Goal: Information Seeking & Learning: Check status

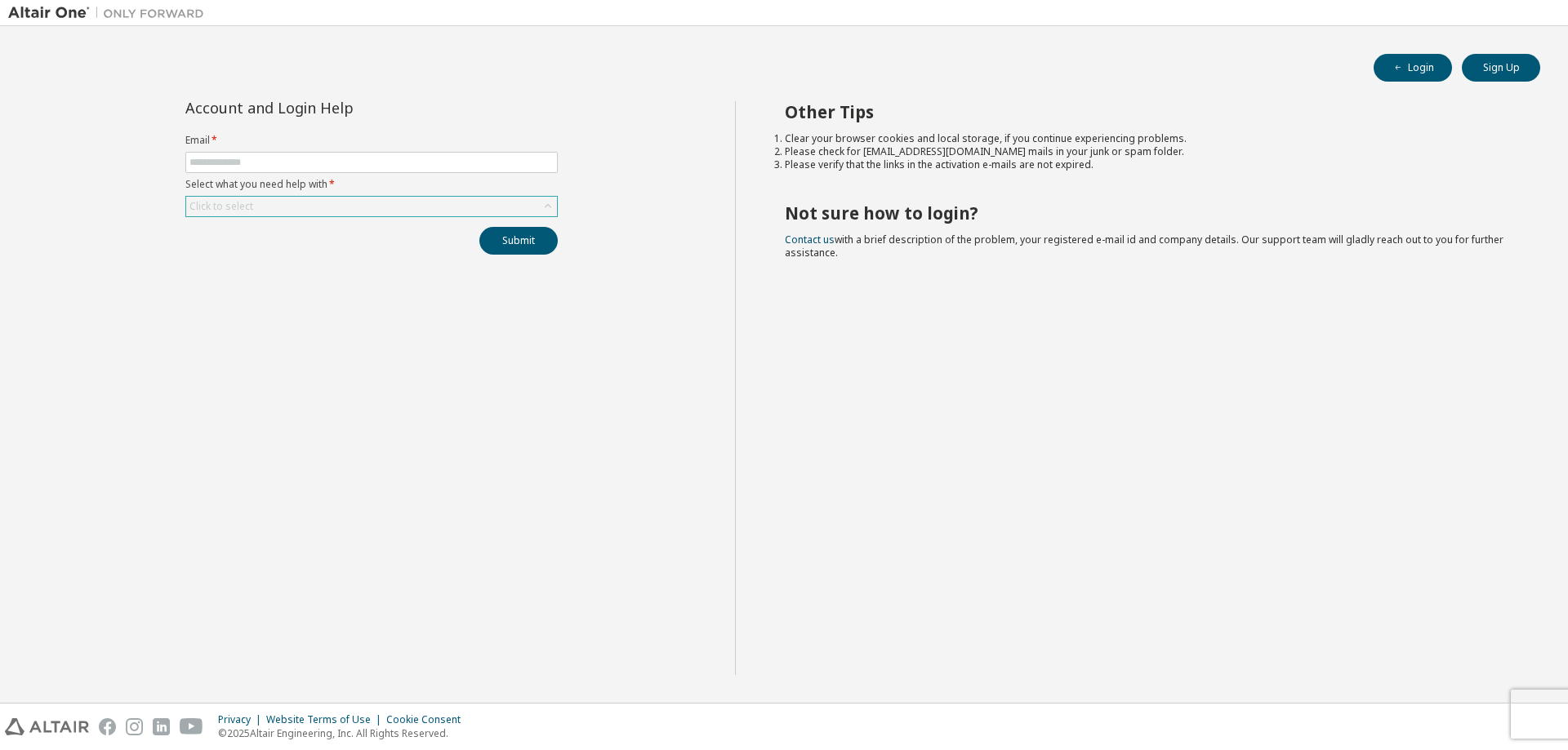
click at [308, 206] on div "Click to select" at bounding box center [372, 207] width 371 height 20
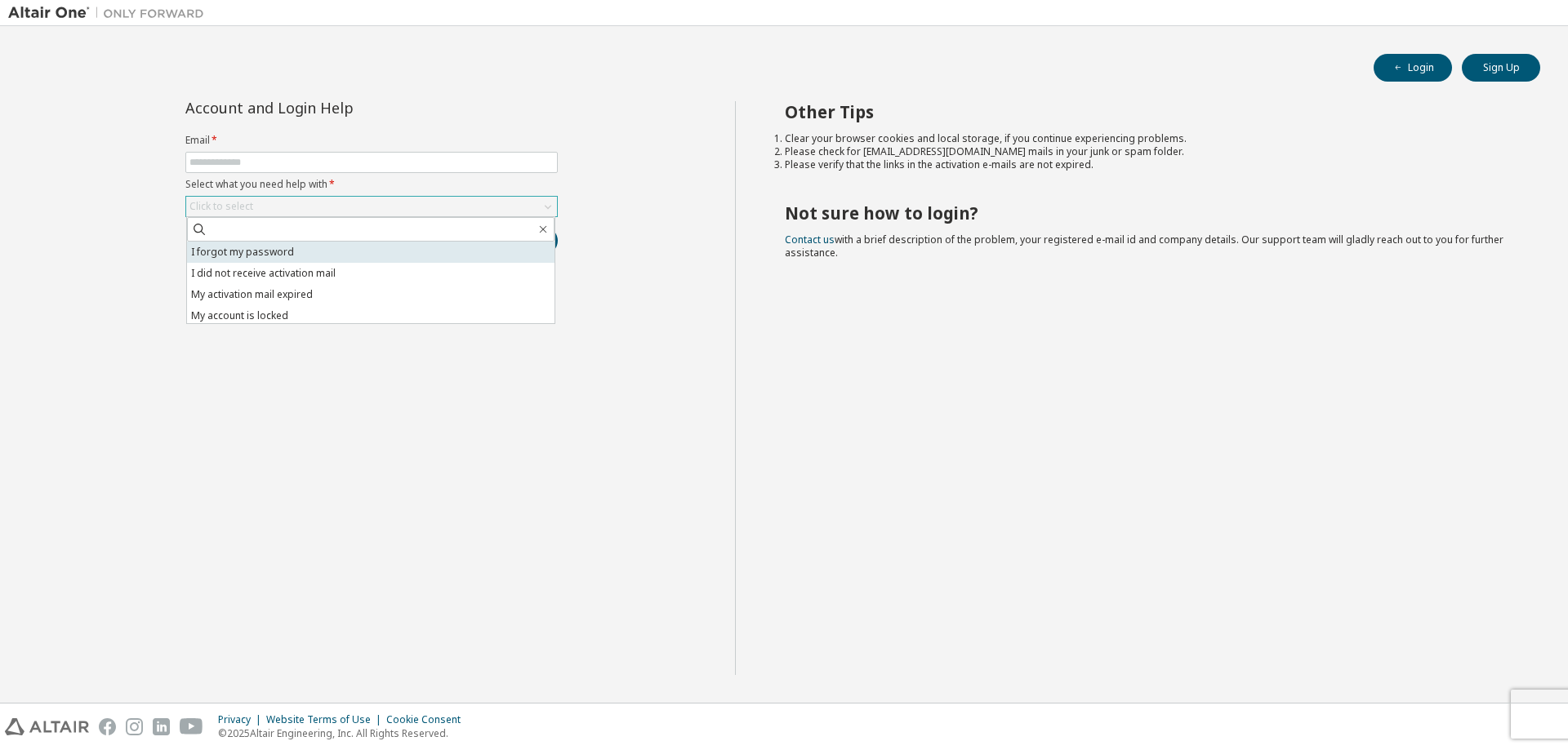
click at [303, 259] on li "I forgot my password" at bounding box center [371, 252] width 368 height 21
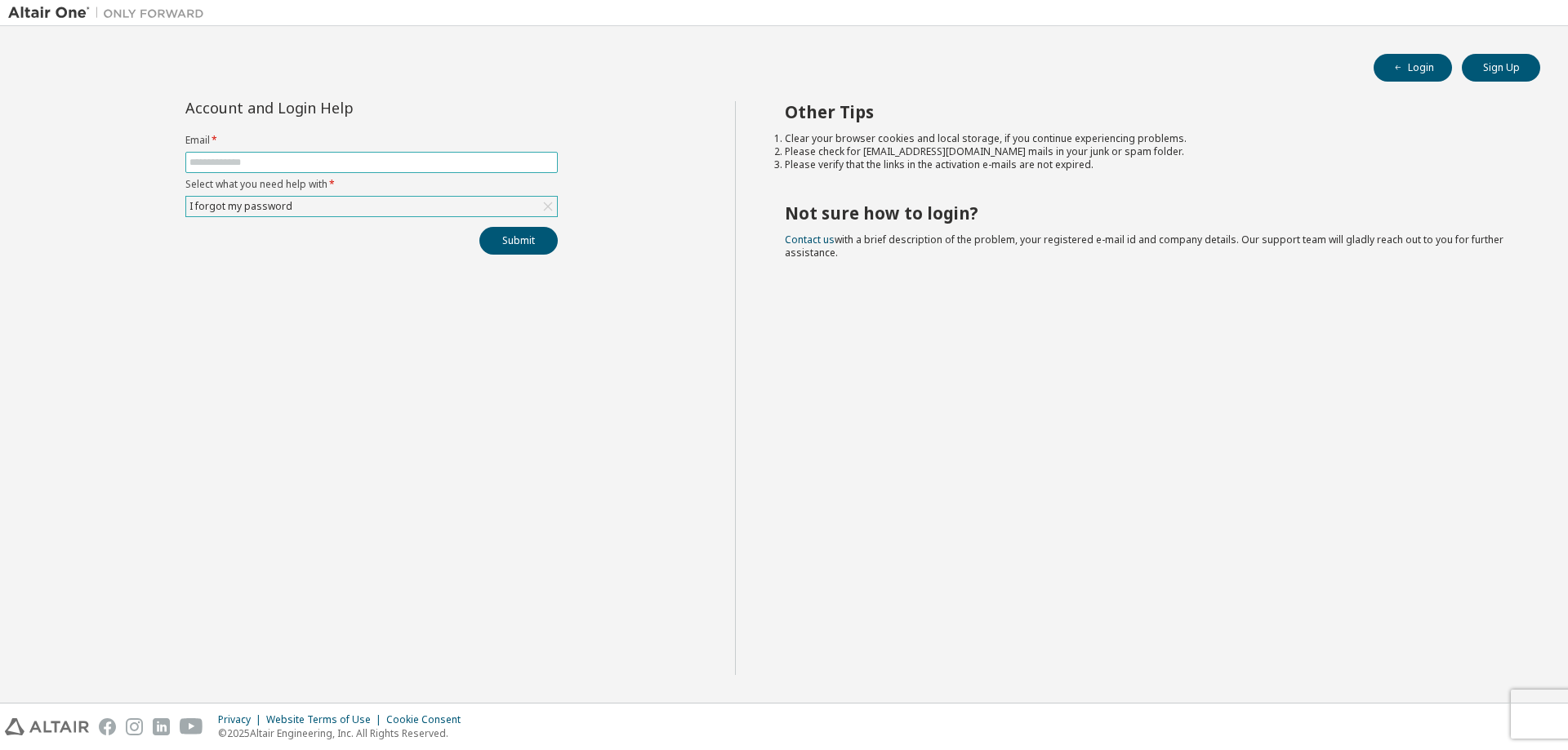
click at [310, 160] on input "text" at bounding box center [371, 161] width 364 height 13
click at [311, 162] on input "text" at bounding box center [371, 161] width 364 height 13
type input "**********"
click at [520, 249] on button "Submit" at bounding box center [518, 241] width 78 height 28
click at [512, 245] on button "Submit" at bounding box center [518, 241] width 78 height 28
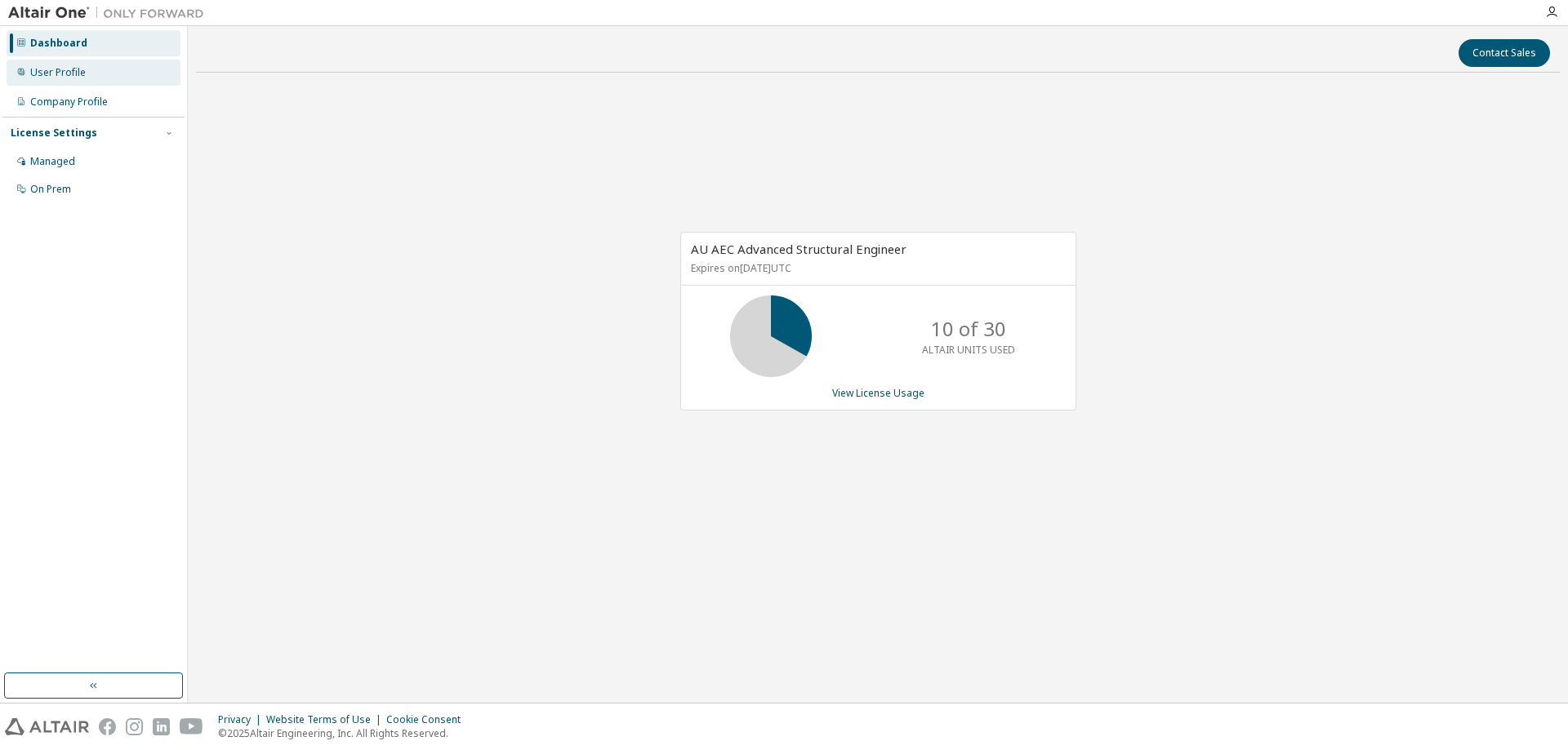
click at [46, 72] on div "User Profile" at bounding box center [57, 72] width 56 height 13
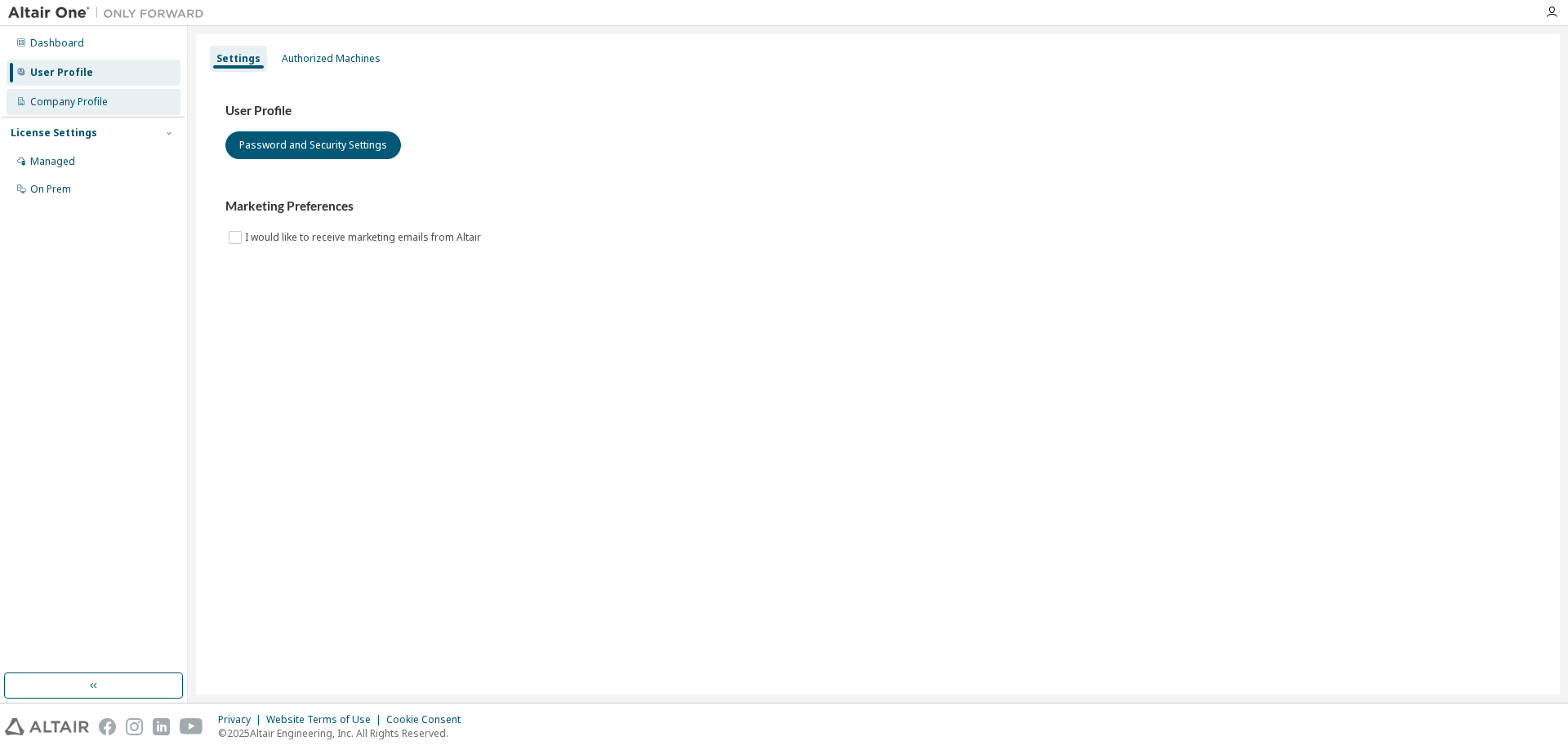
click at [46, 105] on div "Company Profile" at bounding box center [68, 101] width 77 height 13
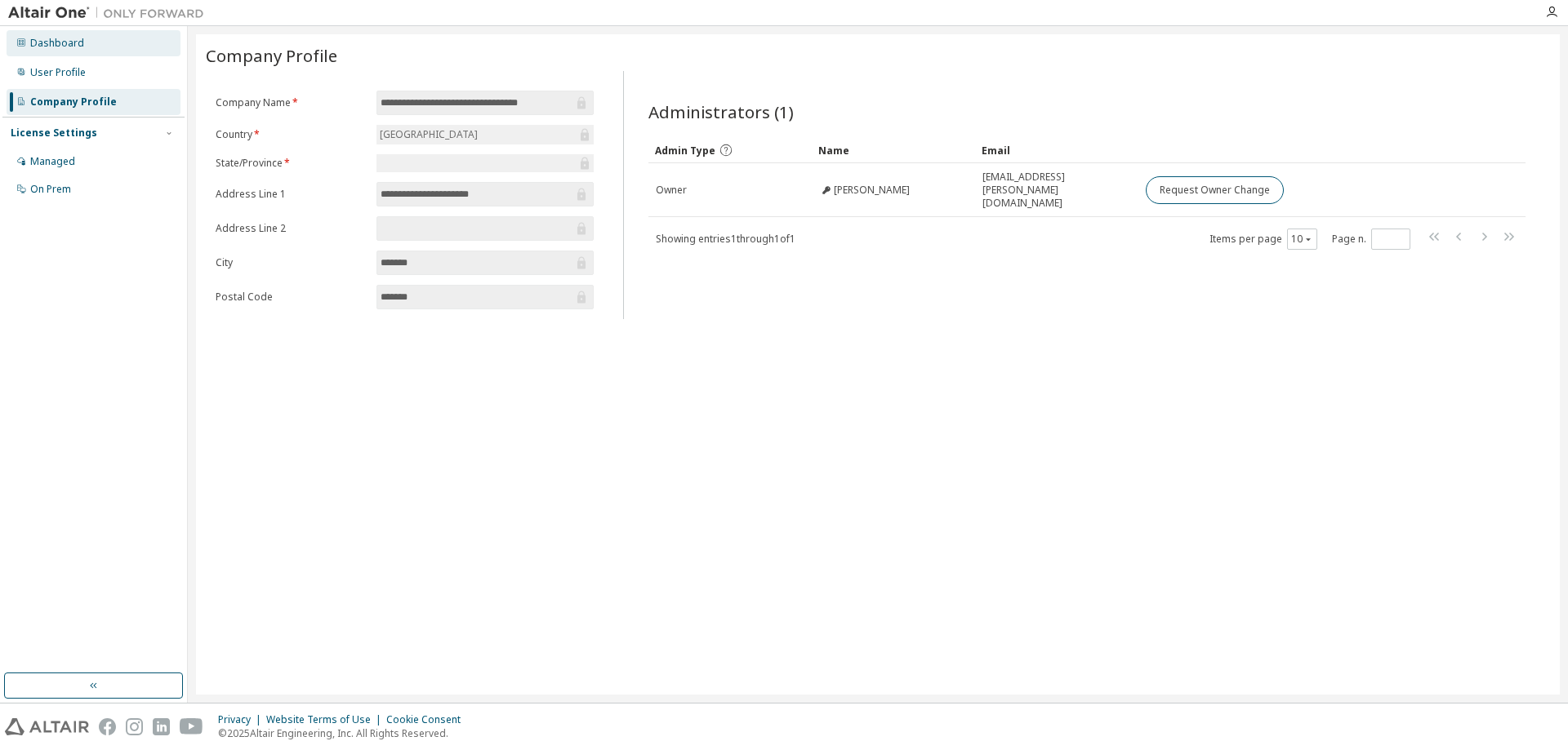
click at [78, 45] on div "Dashboard" at bounding box center [56, 43] width 54 height 13
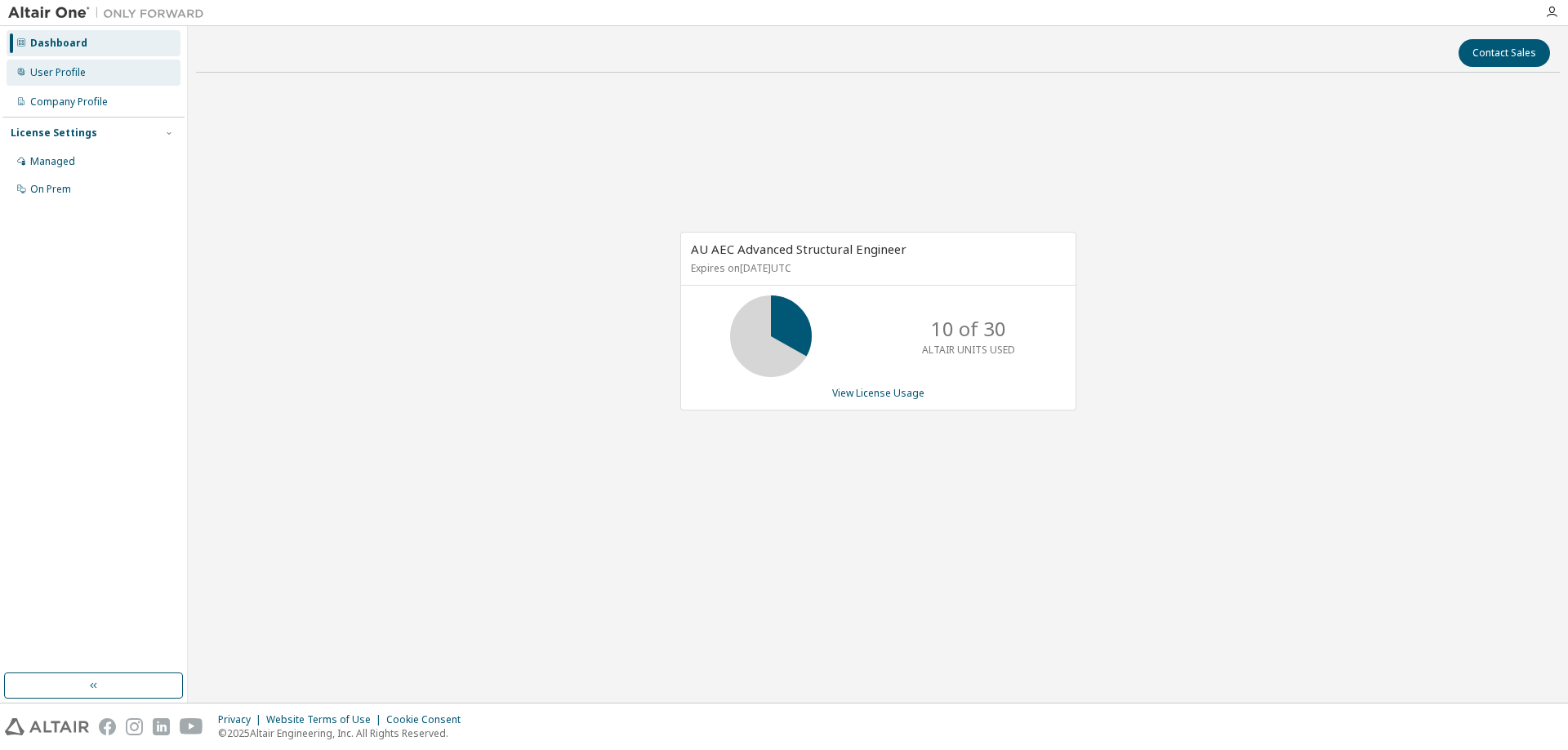
click at [58, 84] on div "User Profile" at bounding box center [93, 72] width 173 height 26
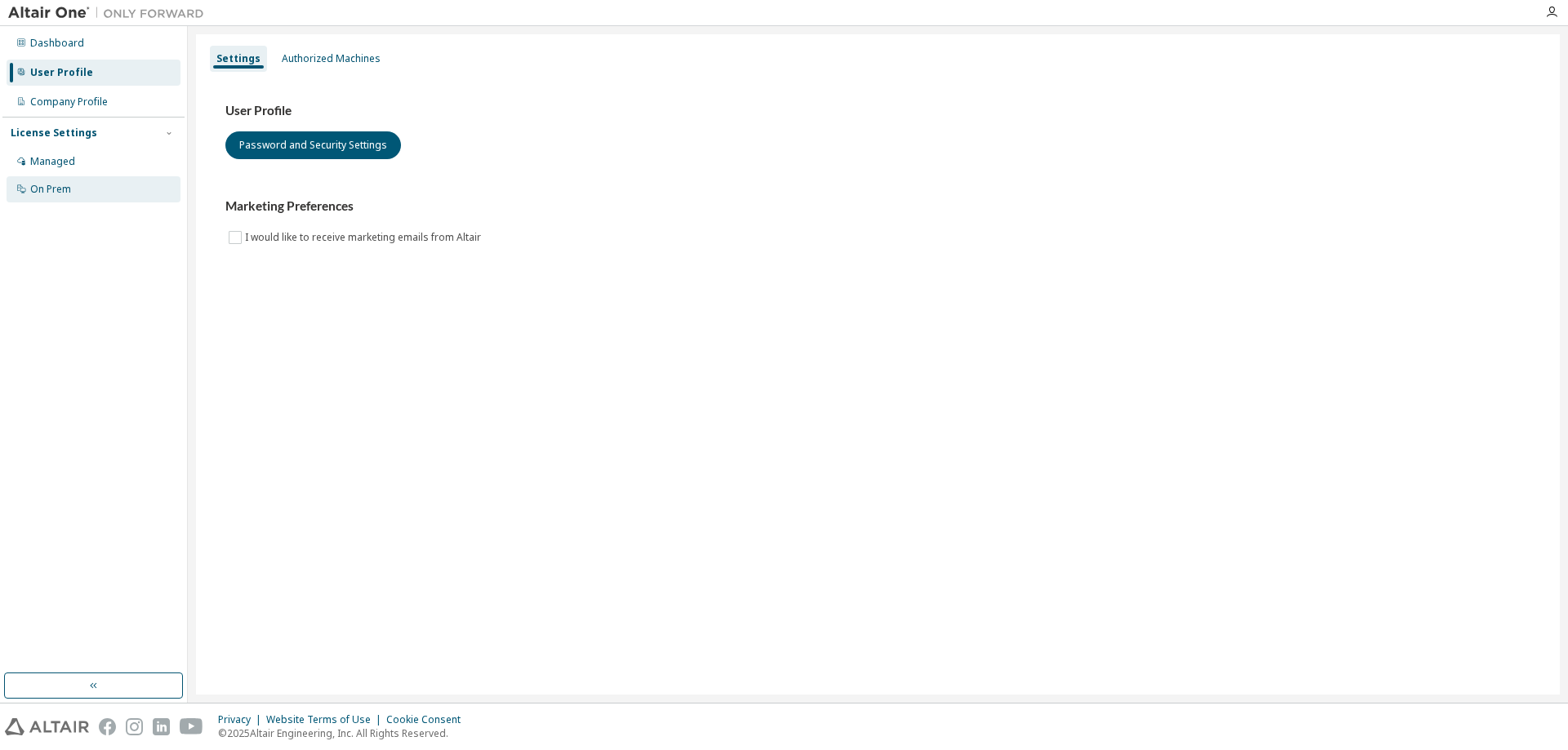
click at [51, 192] on div "On Prem" at bounding box center [50, 189] width 41 height 13
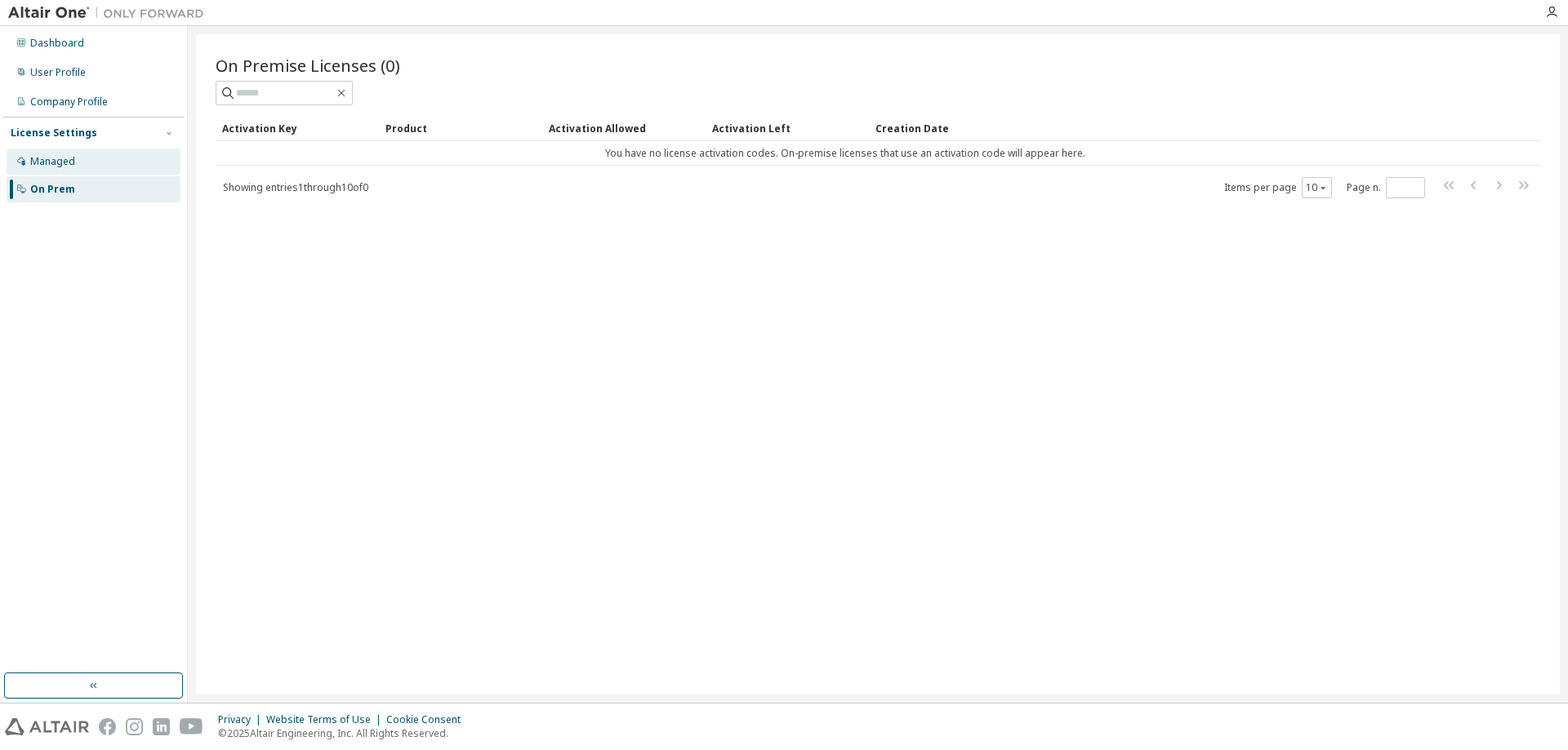
click at [70, 161] on div "Managed" at bounding box center [52, 161] width 45 height 13
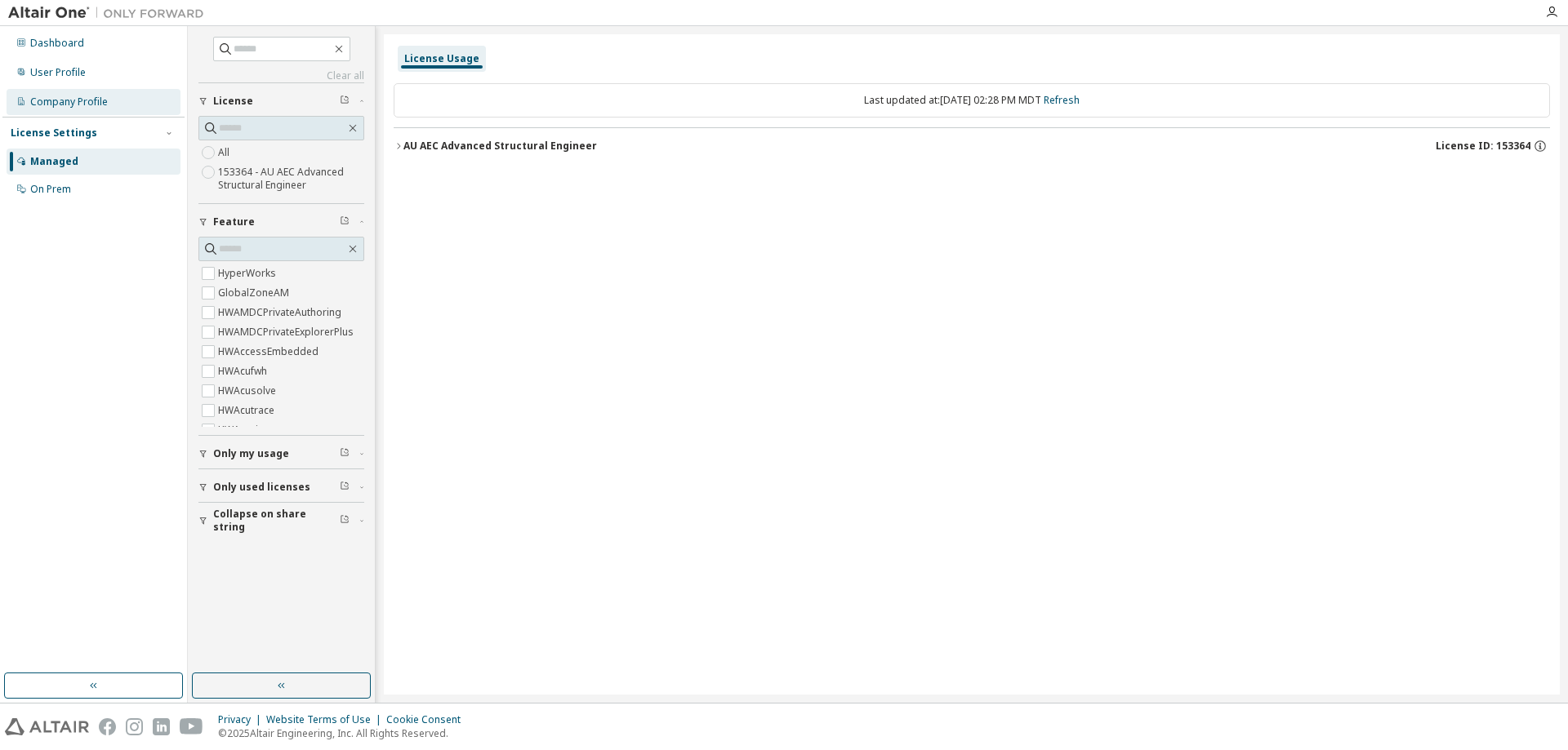
click at [83, 108] on div "Company Profile" at bounding box center [68, 101] width 77 height 13
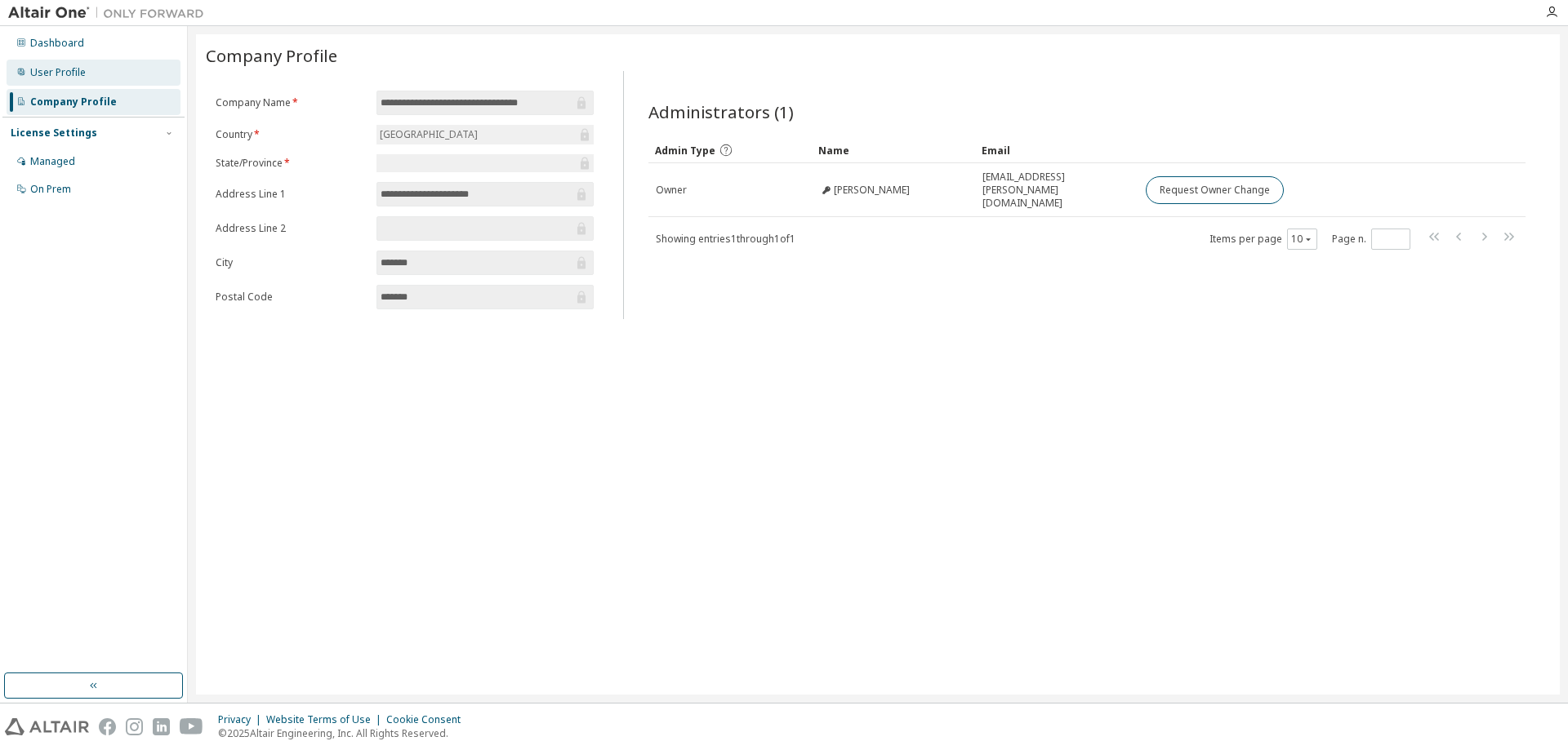
click at [90, 75] on div "User Profile" at bounding box center [93, 72] width 173 height 26
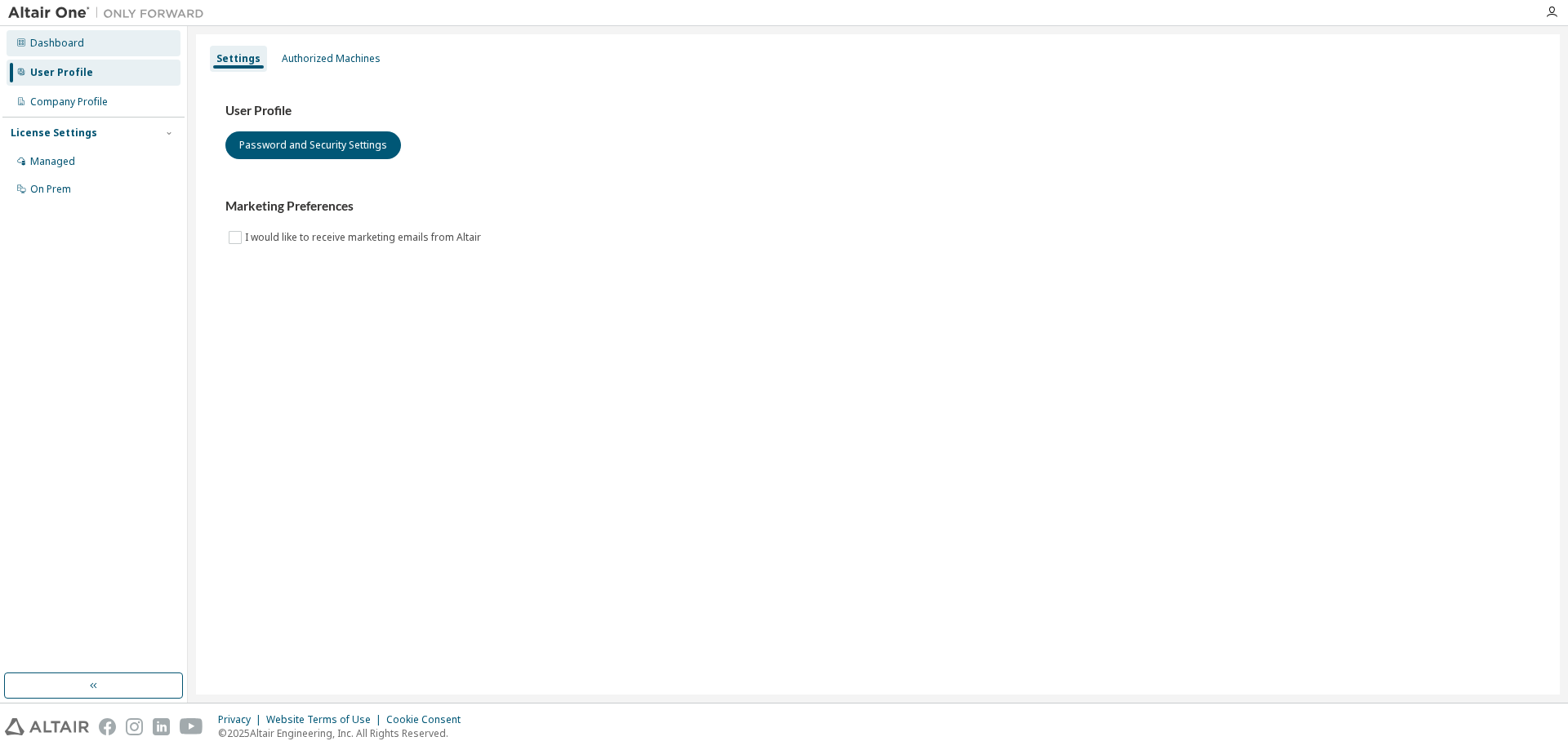
click at [97, 49] on div "Dashboard" at bounding box center [93, 43] width 173 height 26
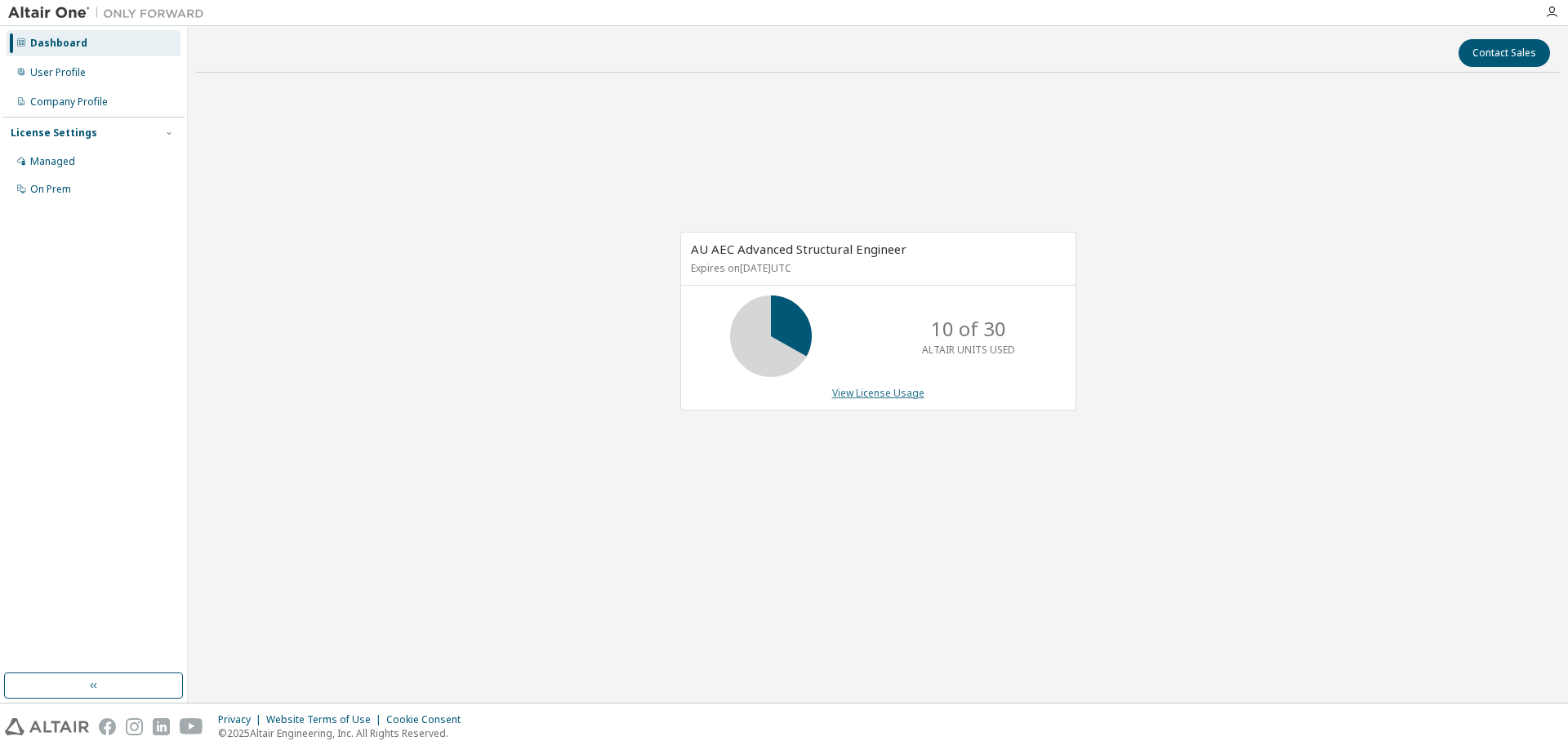
click at [891, 395] on link "View License Usage" at bounding box center [878, 393] width 92 height 14
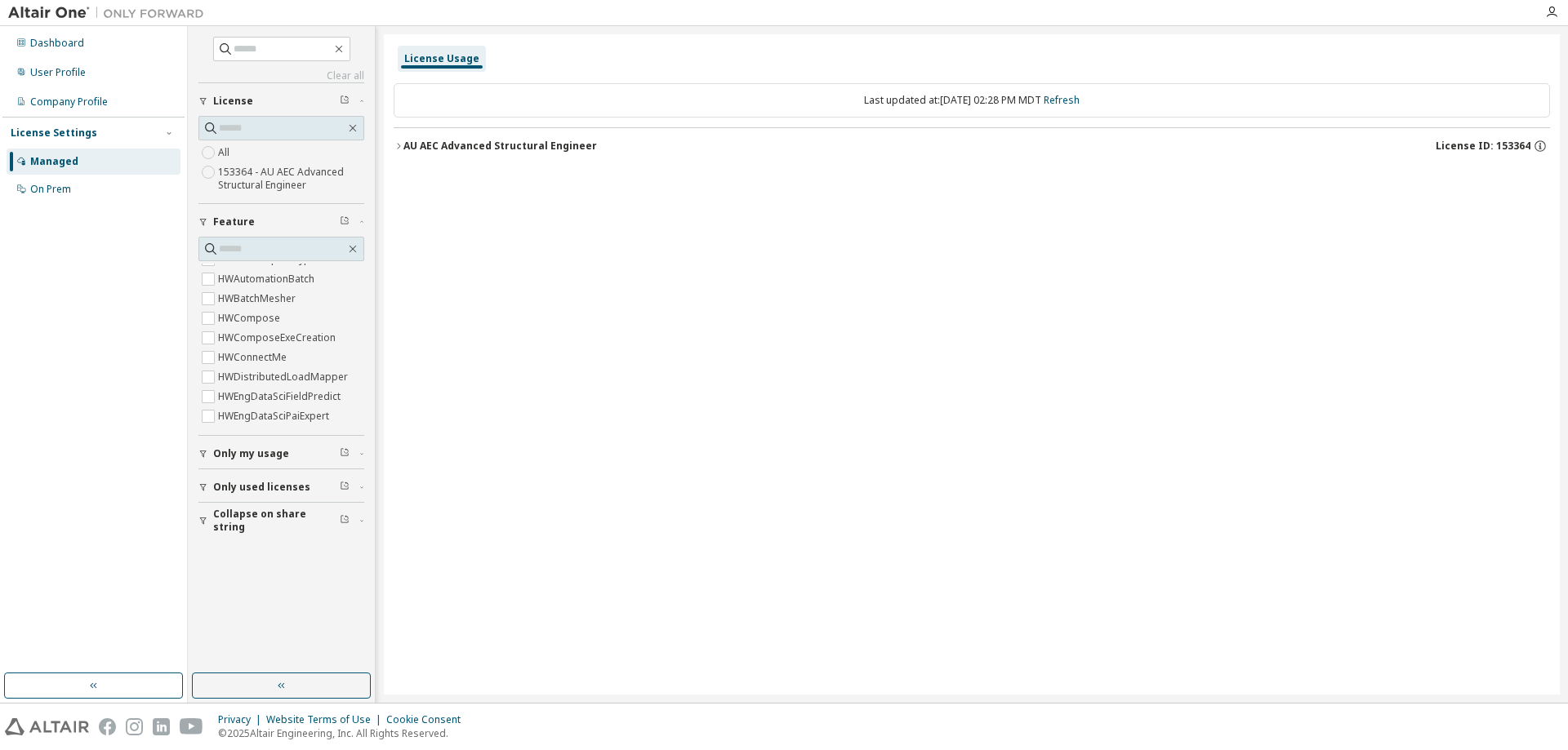
scroll to position [327, 0]
click at [270, 488] on span "Only used licenses" at bounding box center [262, 486] width 97 height 13
click at [220, 510] on div "Clear all Collapse on share string Only used licenses Yes No Only my usage Feat…" at bounding box center [281, 350] width 182 height 642
click at [397, 151] on button "AU AEC Advanced Structural Engineer License ID: 153364" at bounding box center [971, 146] width 1157 height 36
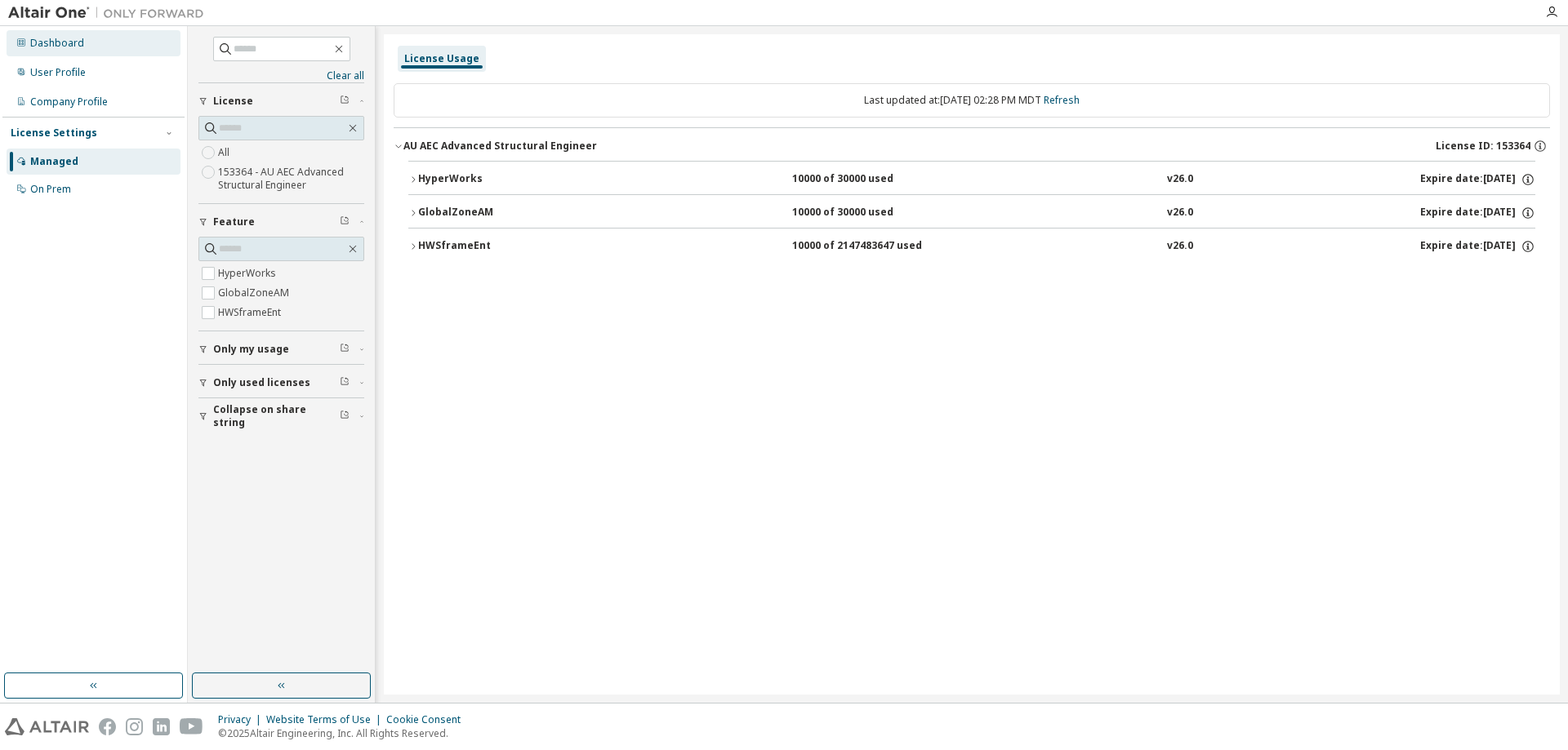
click at [64, 44] on div "Dashboard" at bounding box center [56, 43] width 54 height 13
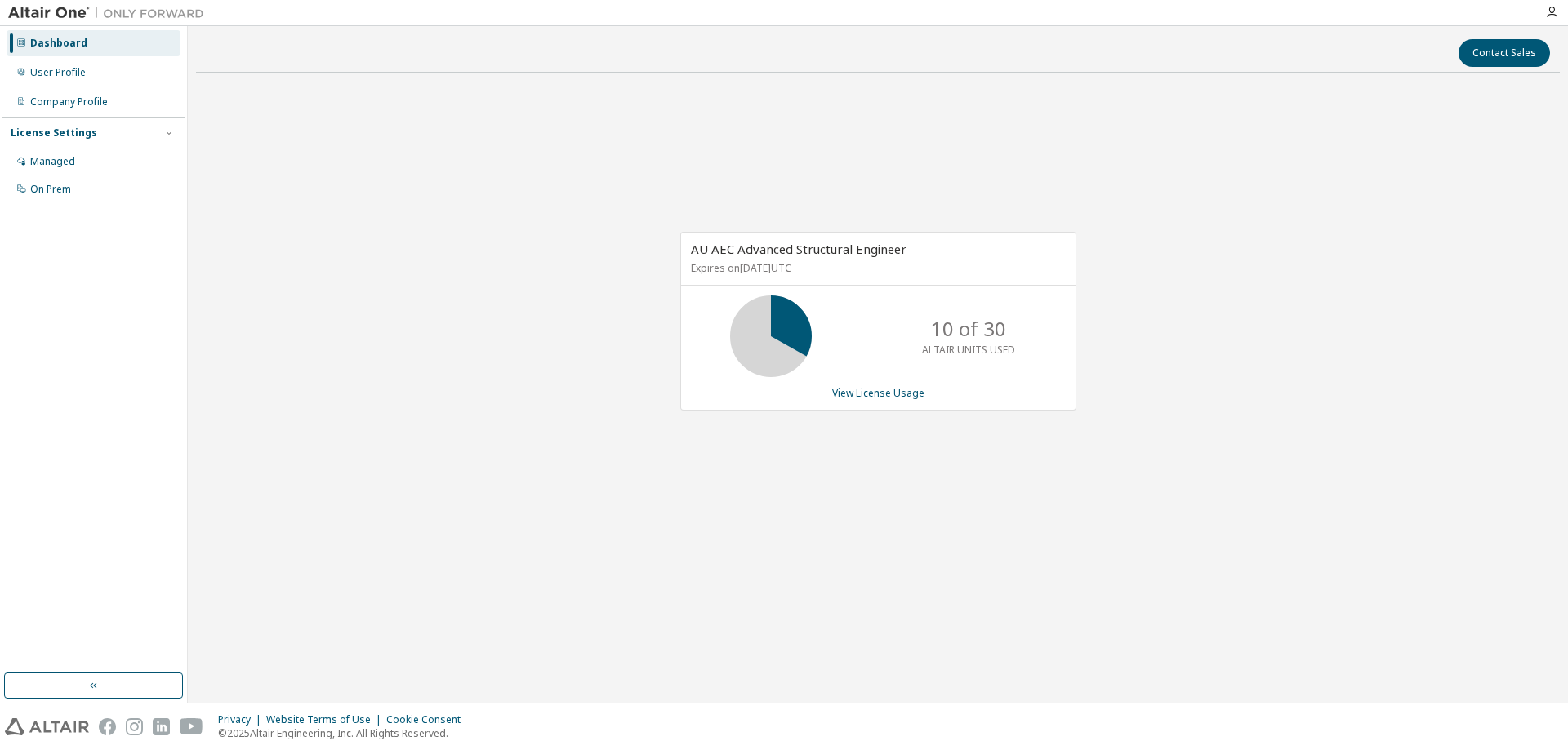
click at [776, 316] on icon at bounding box center [770, 336] width 41 height 41
click at [799, 257] on span "AU AEC Advanced Structural Engineer" at bounding box center [799, 249] width 216 height 16
click at [855, 258] on div "AU AEC Advanced Structural Engineer Expires on February 28, 2026 UTC" at bounding box center [878, 260] width 394 height 54
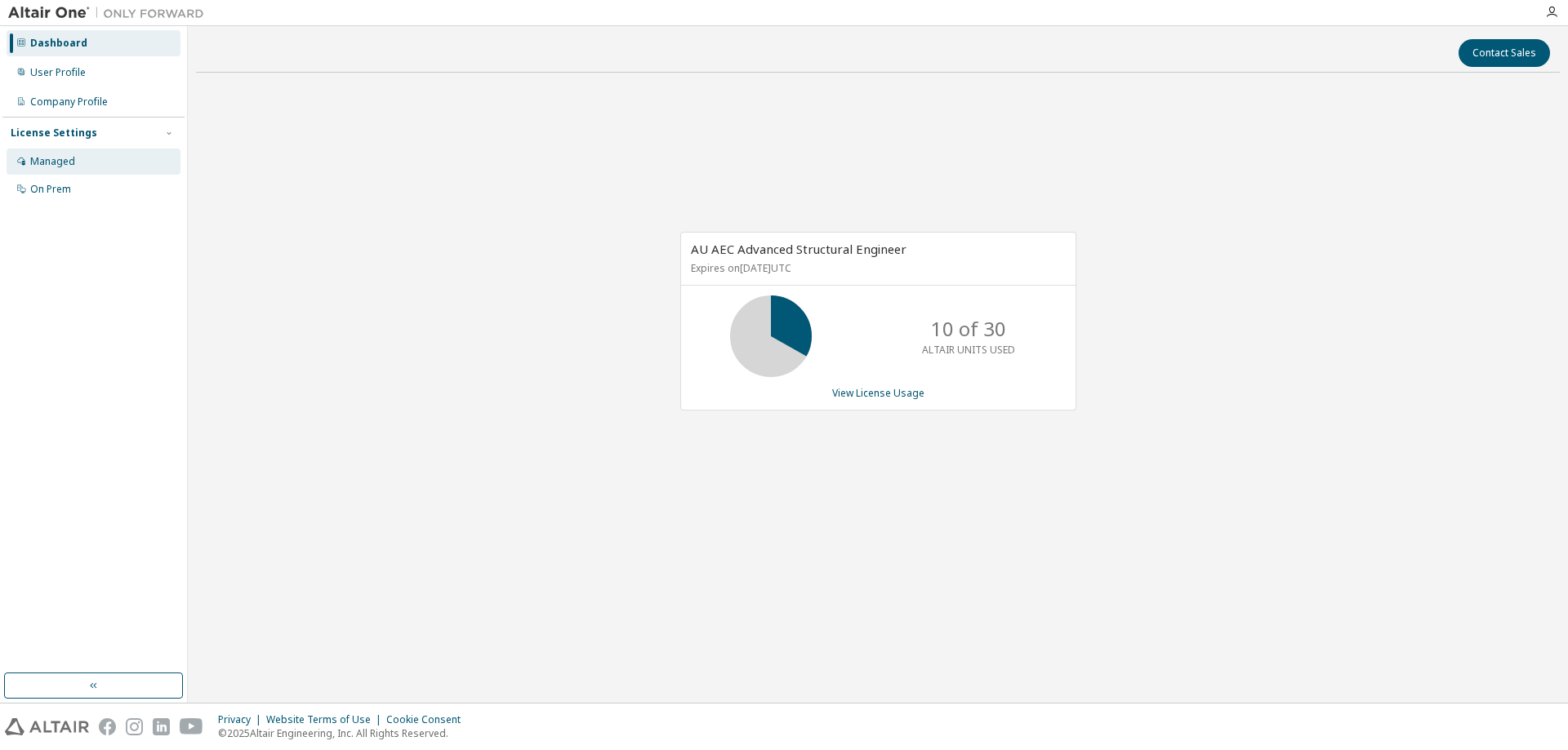
click at [58, 160] on div "Managed" at bounding box center [52, 161] width 45 height 13
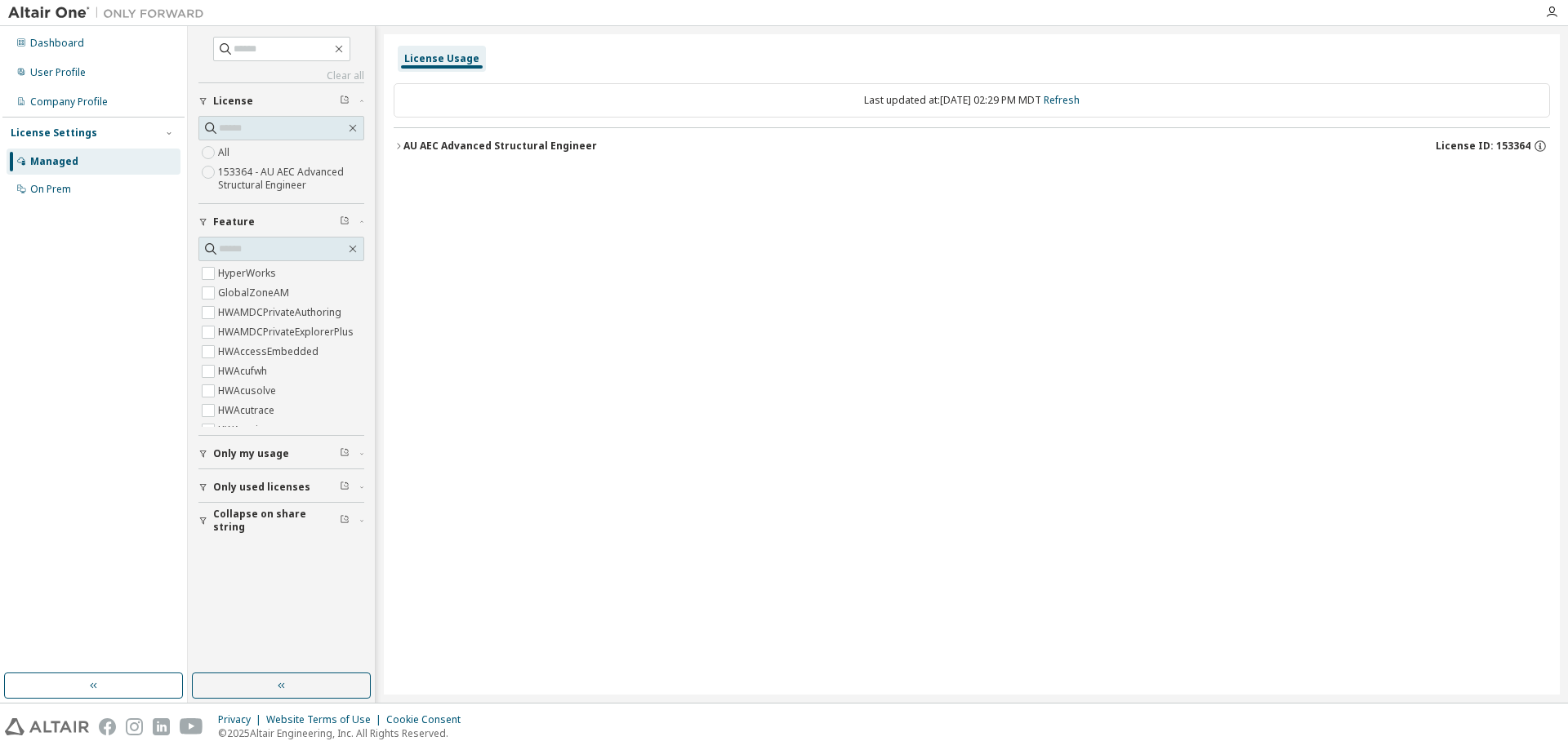
click at [230, 174] on label "153364 - AU AEC Advanced Structural Engineer" at bounding box center [290, 178] width 146 height 33
click at [436, 146] on div "AU AEC Advanced Structural Engineer" at bounding box center [500, 146] width 193 height 13
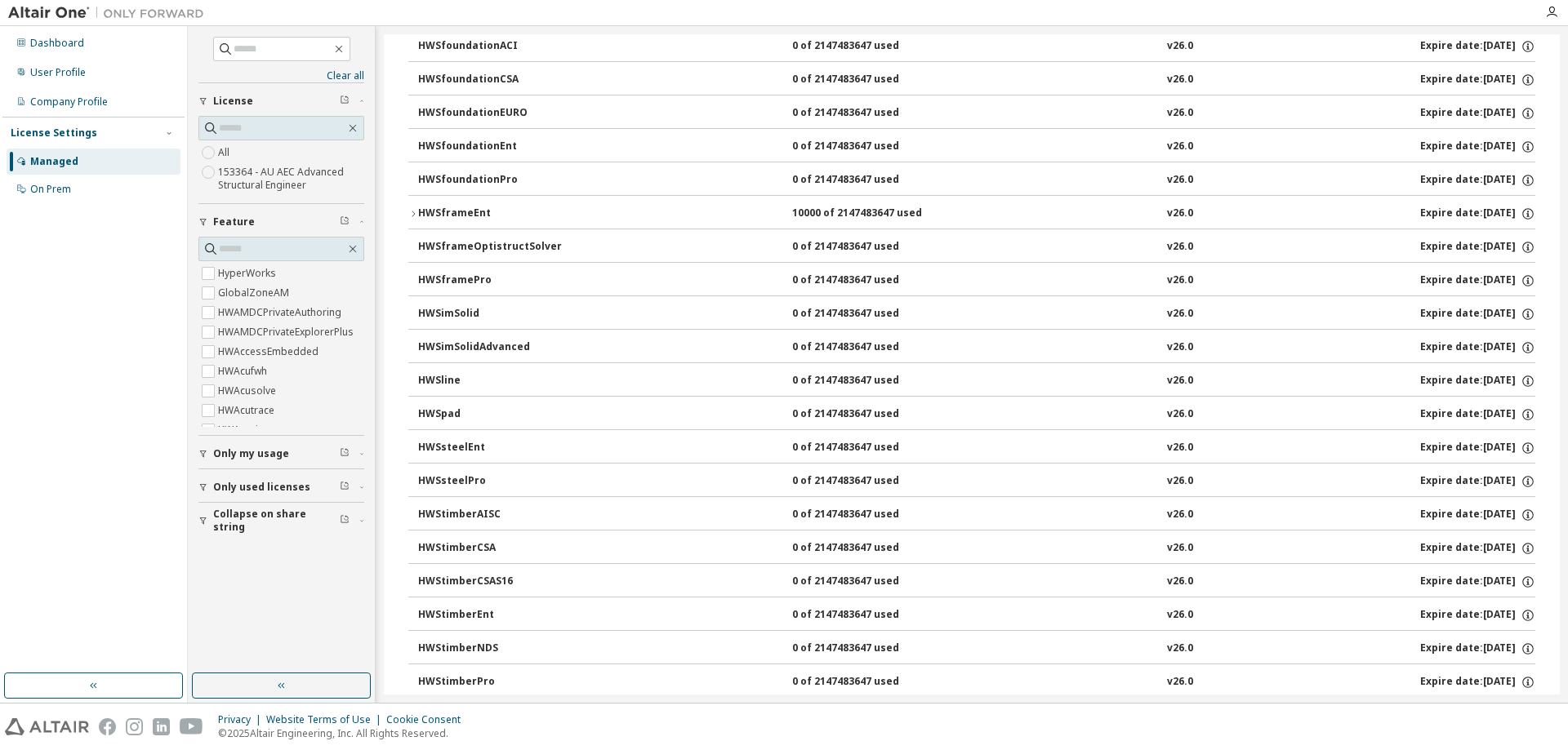
scroll to position [3210, 0]
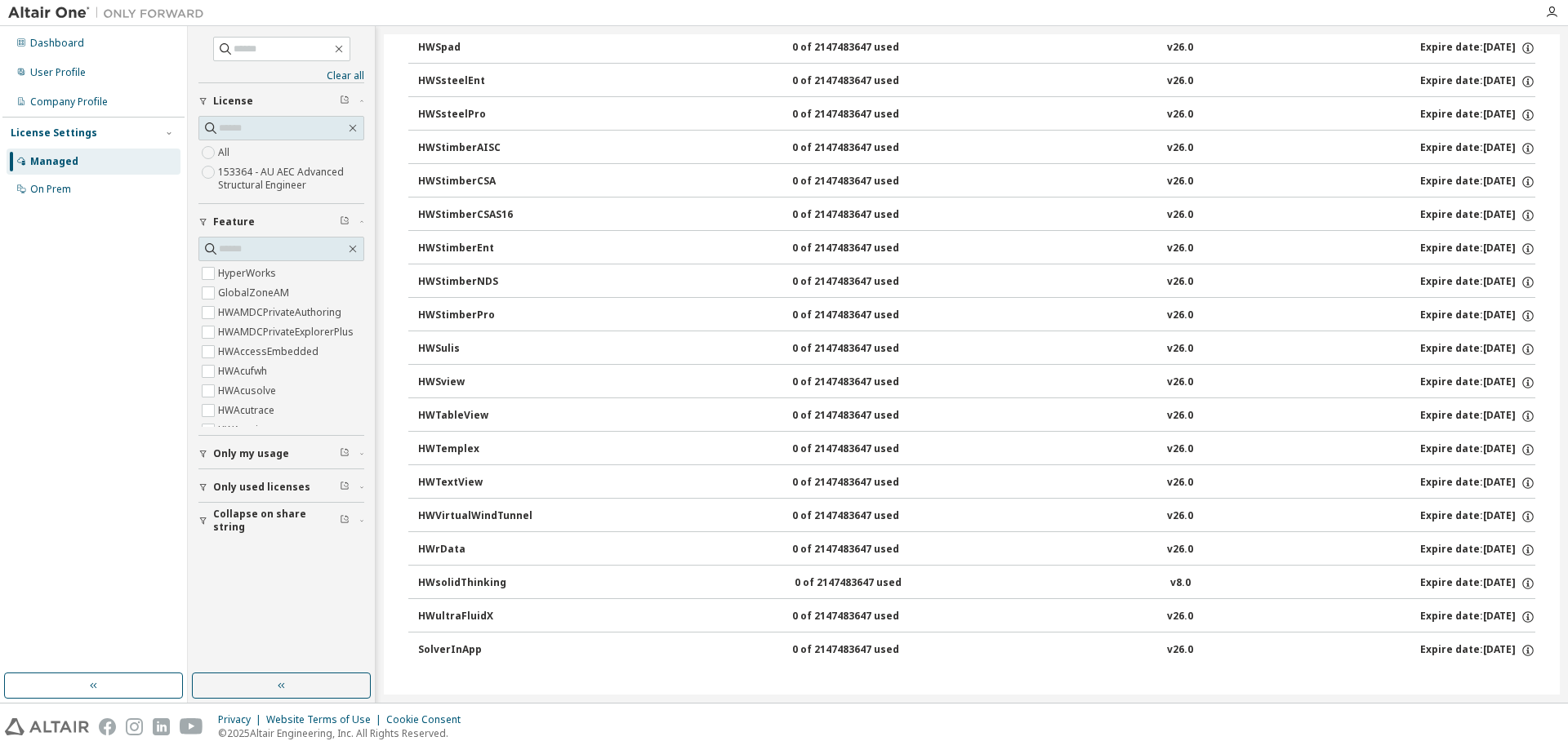
drag, startPoint x: 649, startPoint y: 391, endPoint x: 661, endPoint y: 596, distance: 205.4
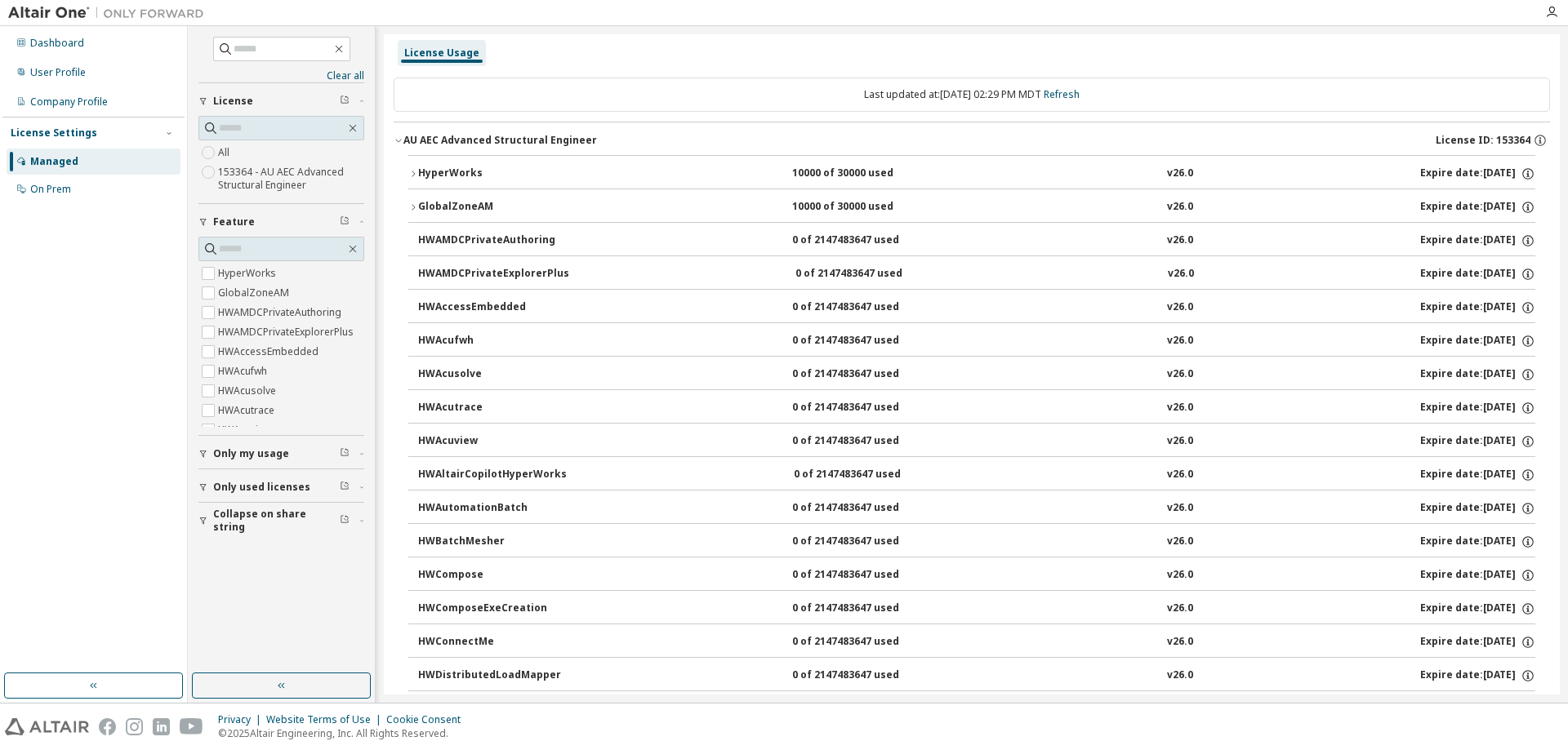
scroll to position [0, 0]
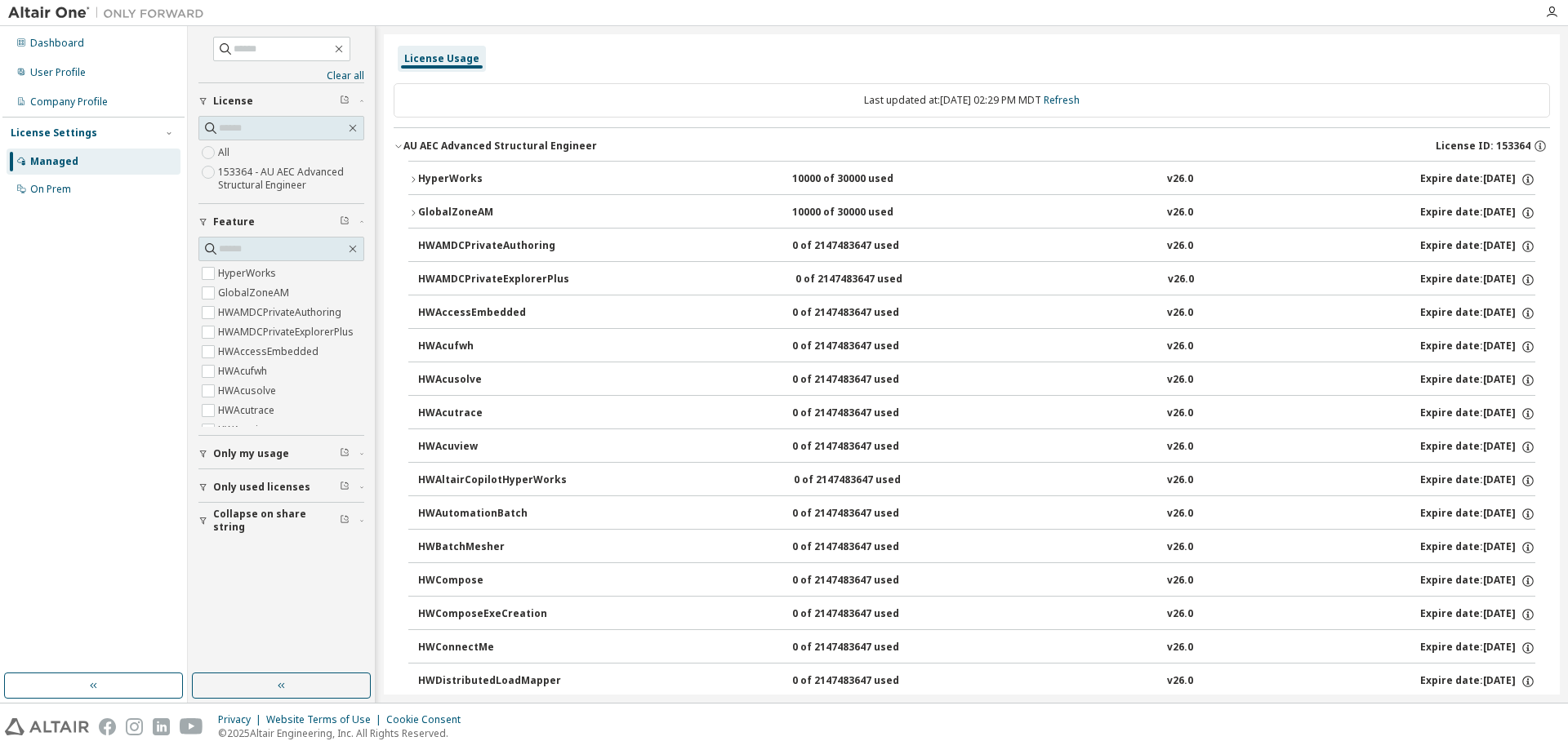
click at [36, 213] on div "Dashboard User Profile Company Profile License Settings Managed On Prem" at bounding box center [93, 350] width 182 height 642
click at [52, 190] on div "On Prem" at bounding box center [50, 189] width 41 height 13
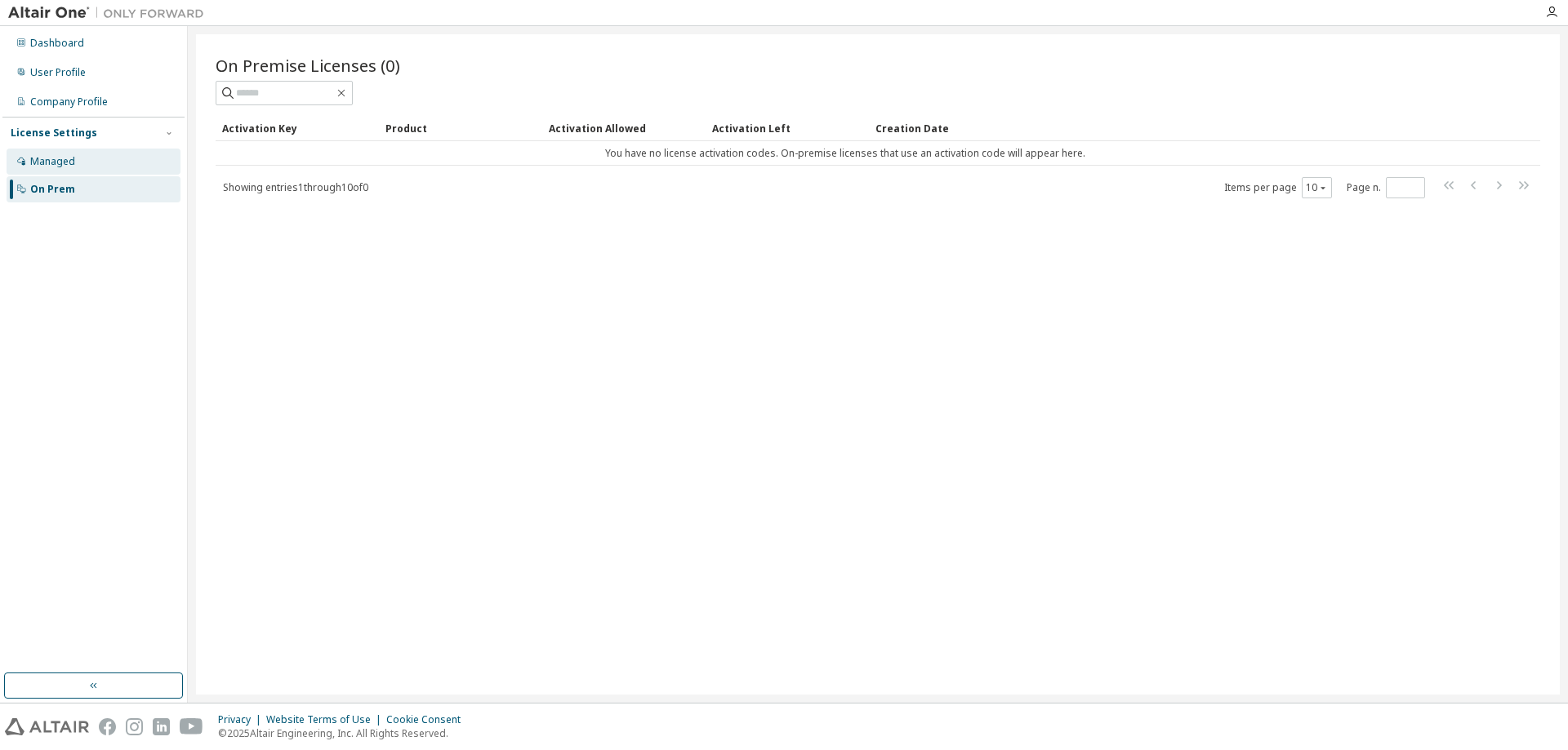
click at [84, 163] on div "Managed" at bounding box center [93, 161] width 173 height 26
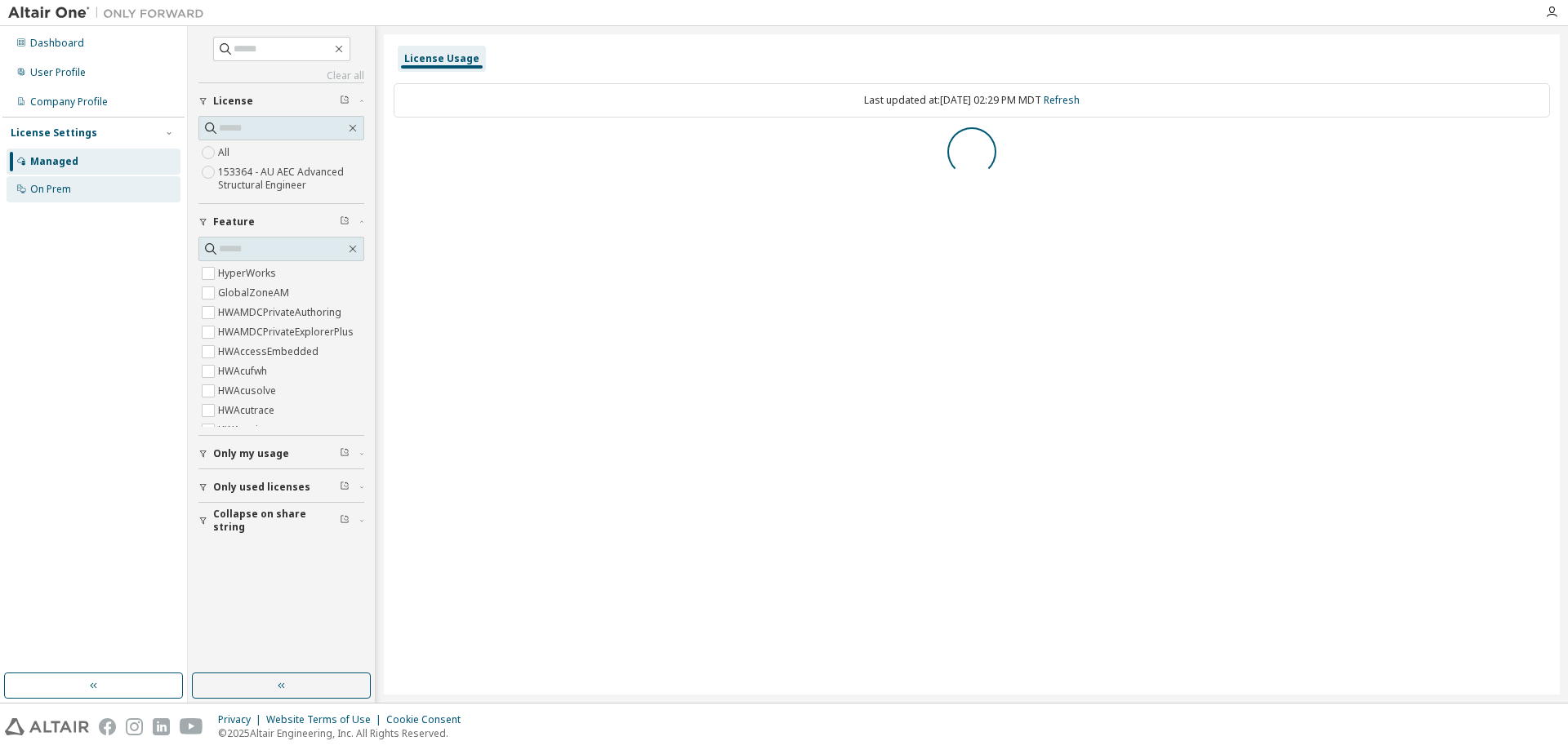
click at [72, 180] on div "On Prem" at bounding box center [93, 189] width 173 height 26
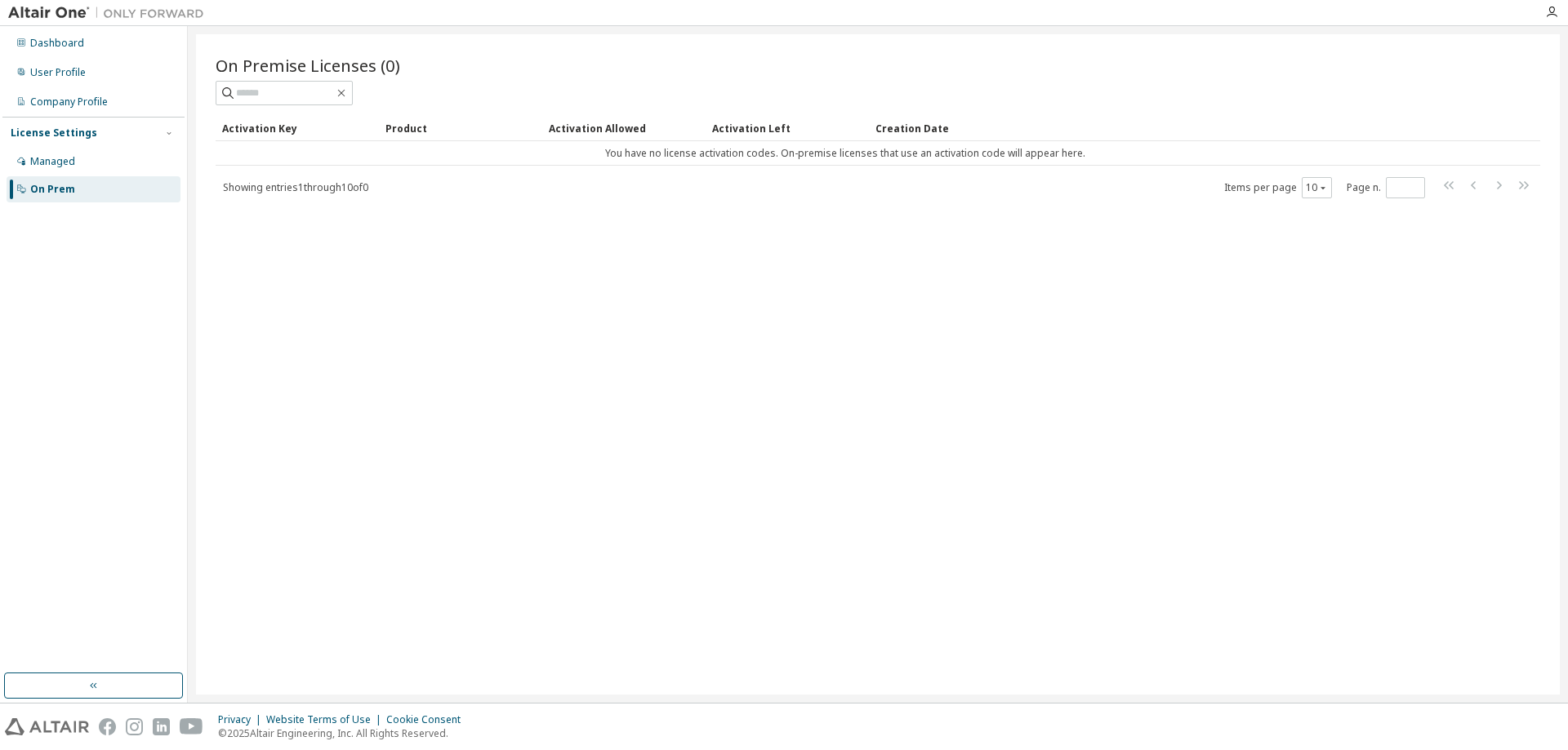
click at [342, 190] on span "Showing entries 1 through 10 of 0" at bounding box center [295, 187] width 146 height 14
click at [407, 190] on div "Showing entries 1 through 10 of 0 Items per page 10 Page n. *" at bounding box center [878, 187] width 1324 height 24
click at [103, 169] on div "Managed" at bounding box center [93, 161] width 173 height 26
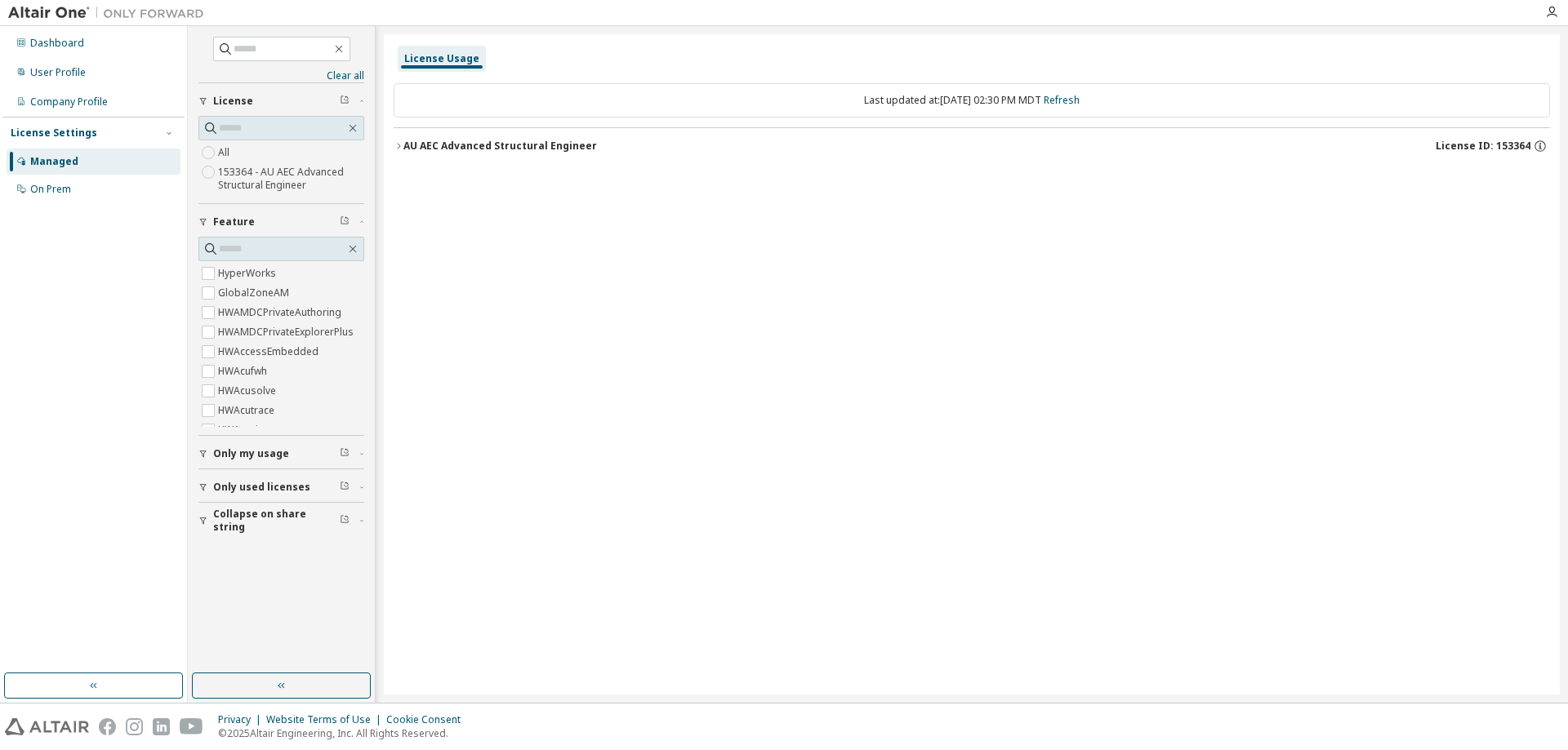
click at [443, 145] on div "AU AEC Advanced Structural Engineer" at bounding box center [500, 146] width 193 height 13
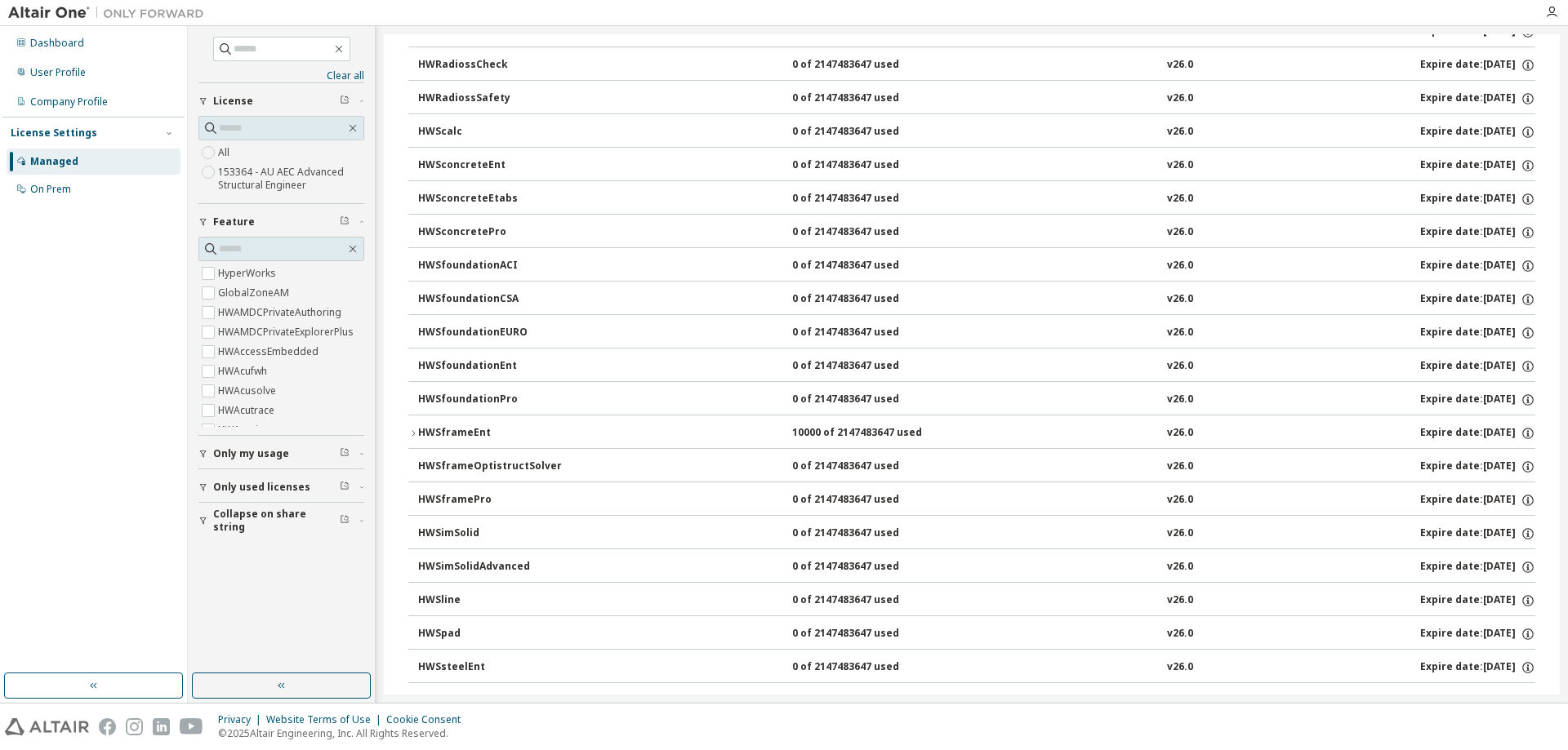
scroll to position [3210, 0]
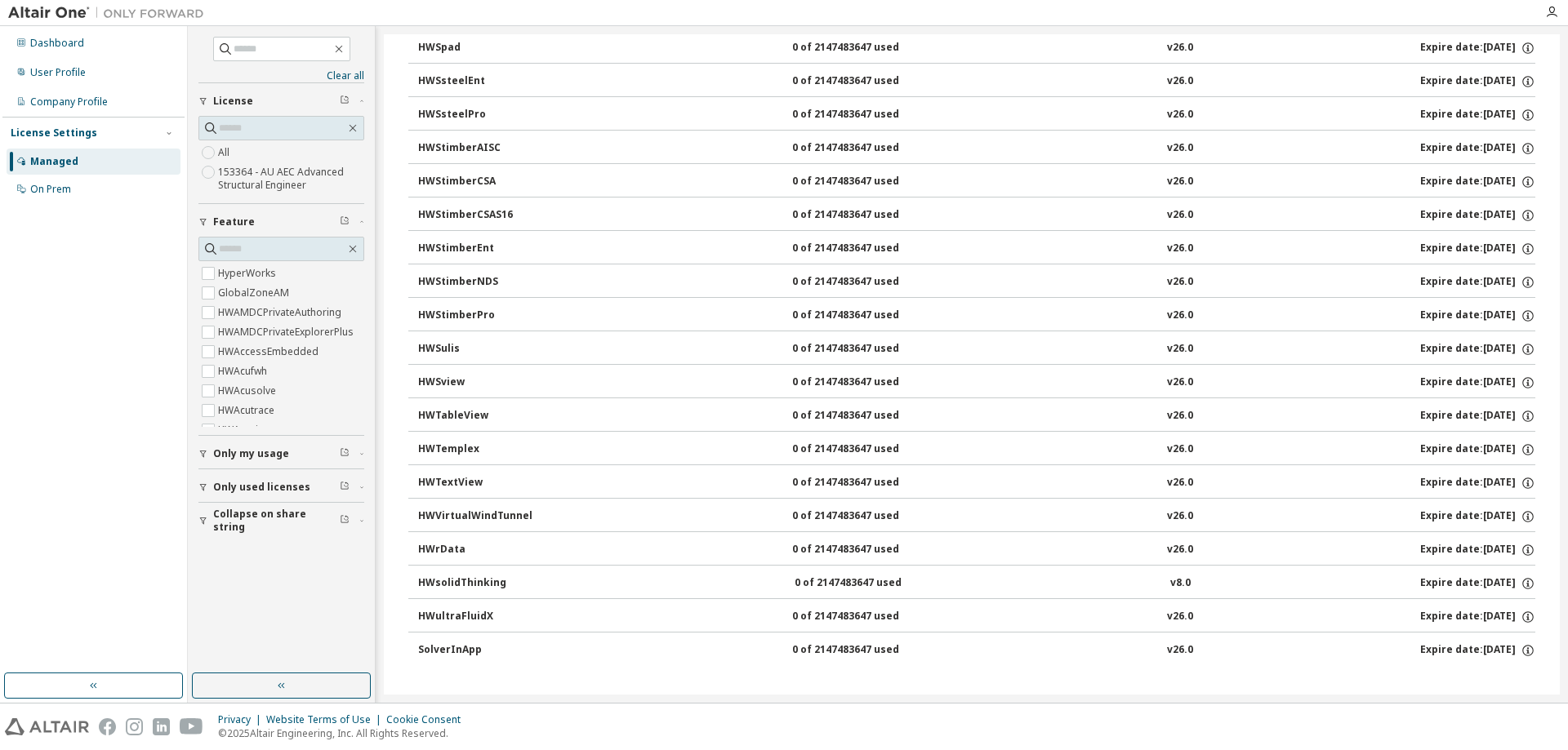
drag, startPoint x: 923, startPoint y: 299, endPoint x: 923, endPoint y: 570, distance: 271.0
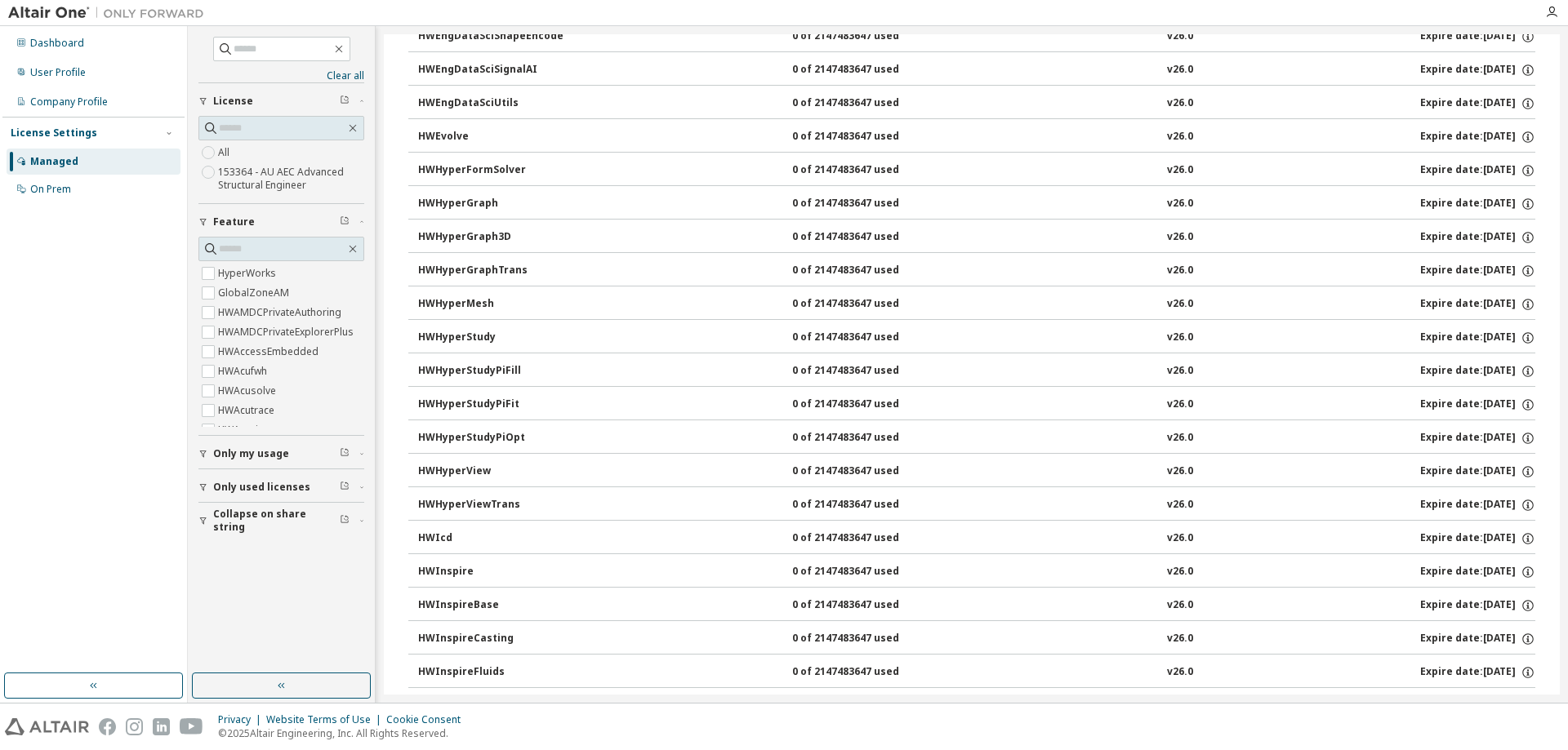
scroll to position [0, 0]
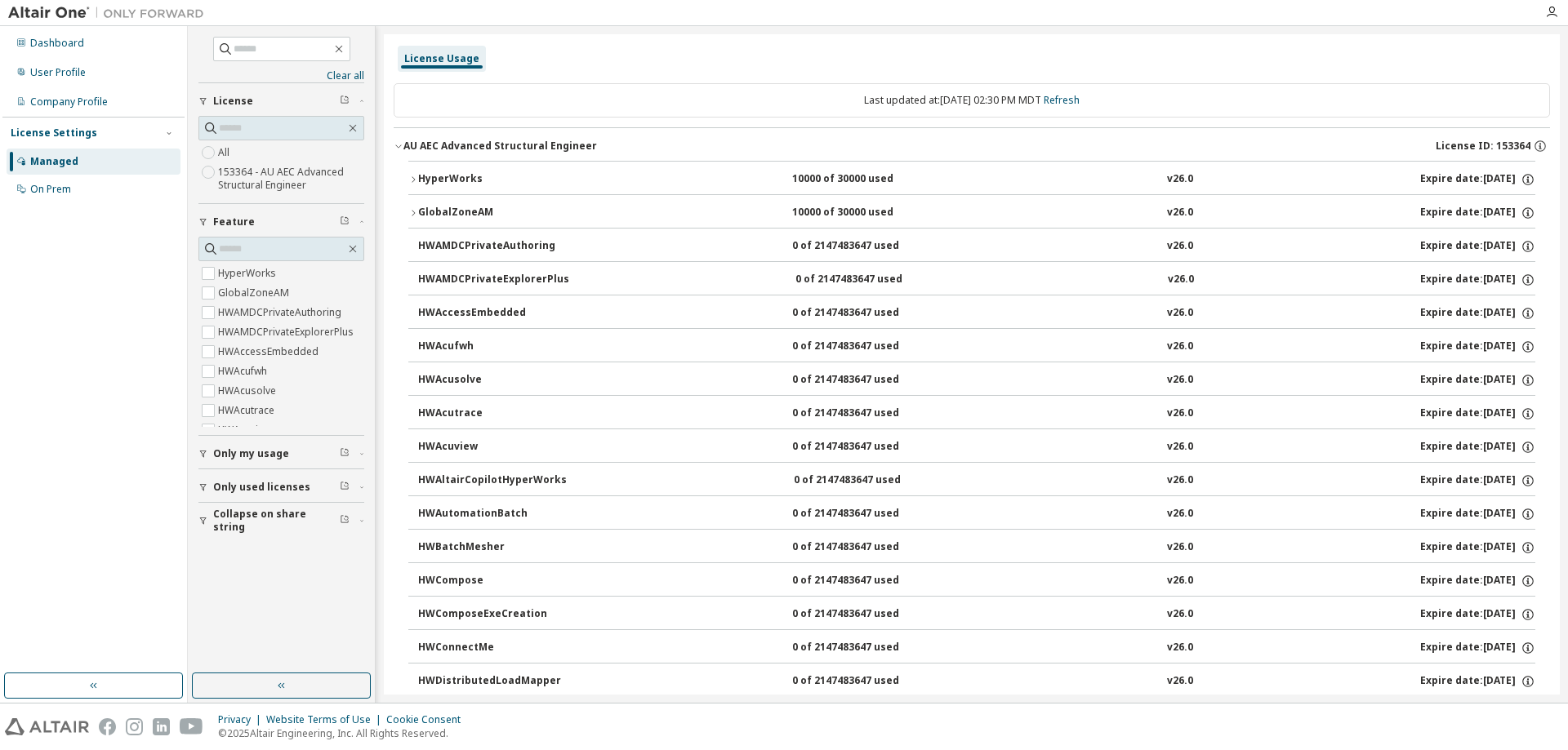
drag, startPoint x: 923, startPoint y: 570, endPoint x: 939, endPoint y: 269, distance: 301.4
click at [535, 187] on button "HyperWorks 10000 of 30000 used v26.0 Expire date: [DATE]" at bounding box center [971, 179] width 1127 height 36
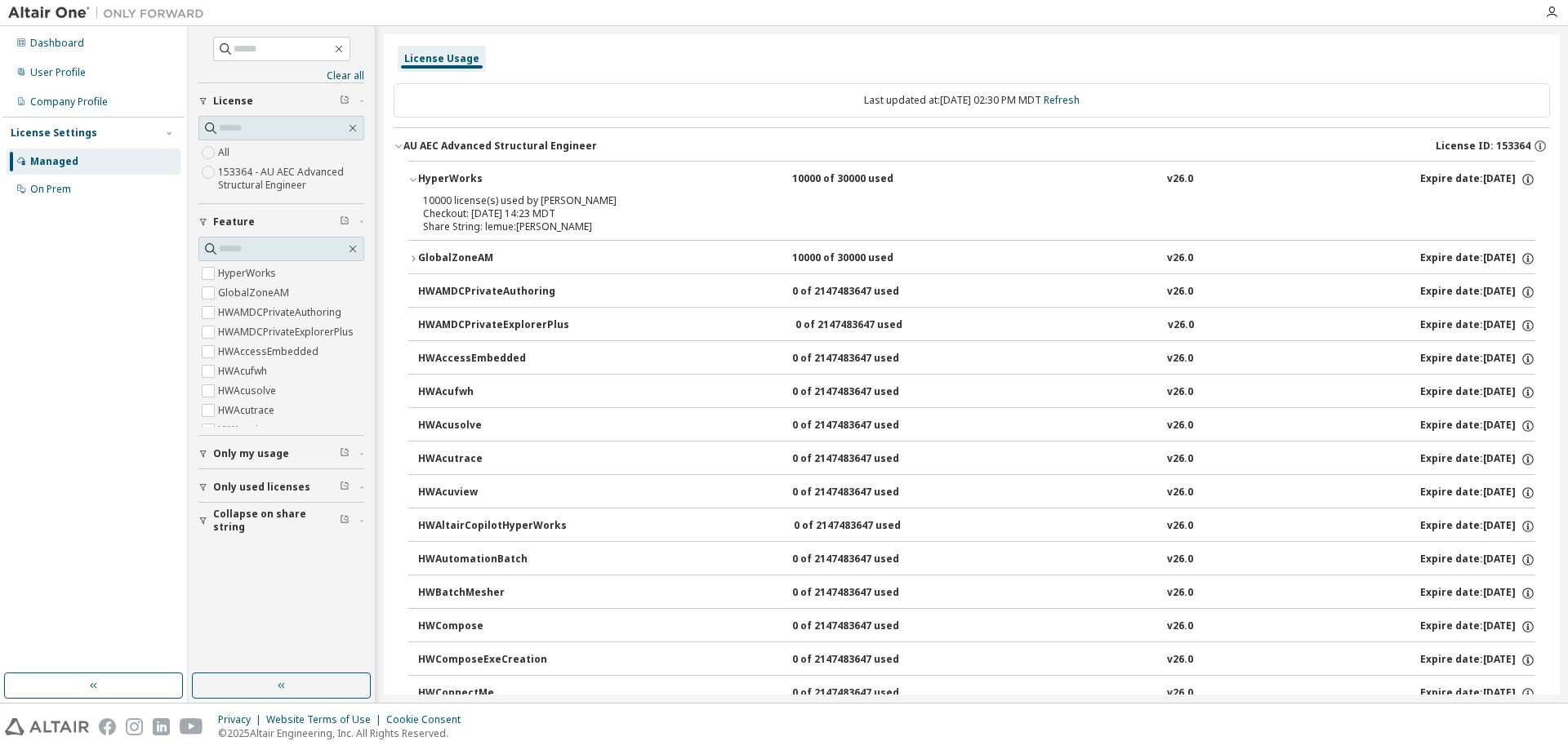
click at [514, 263] on div "GlobalZoneAM" at bounding box center [492, 259] width 147 height 15
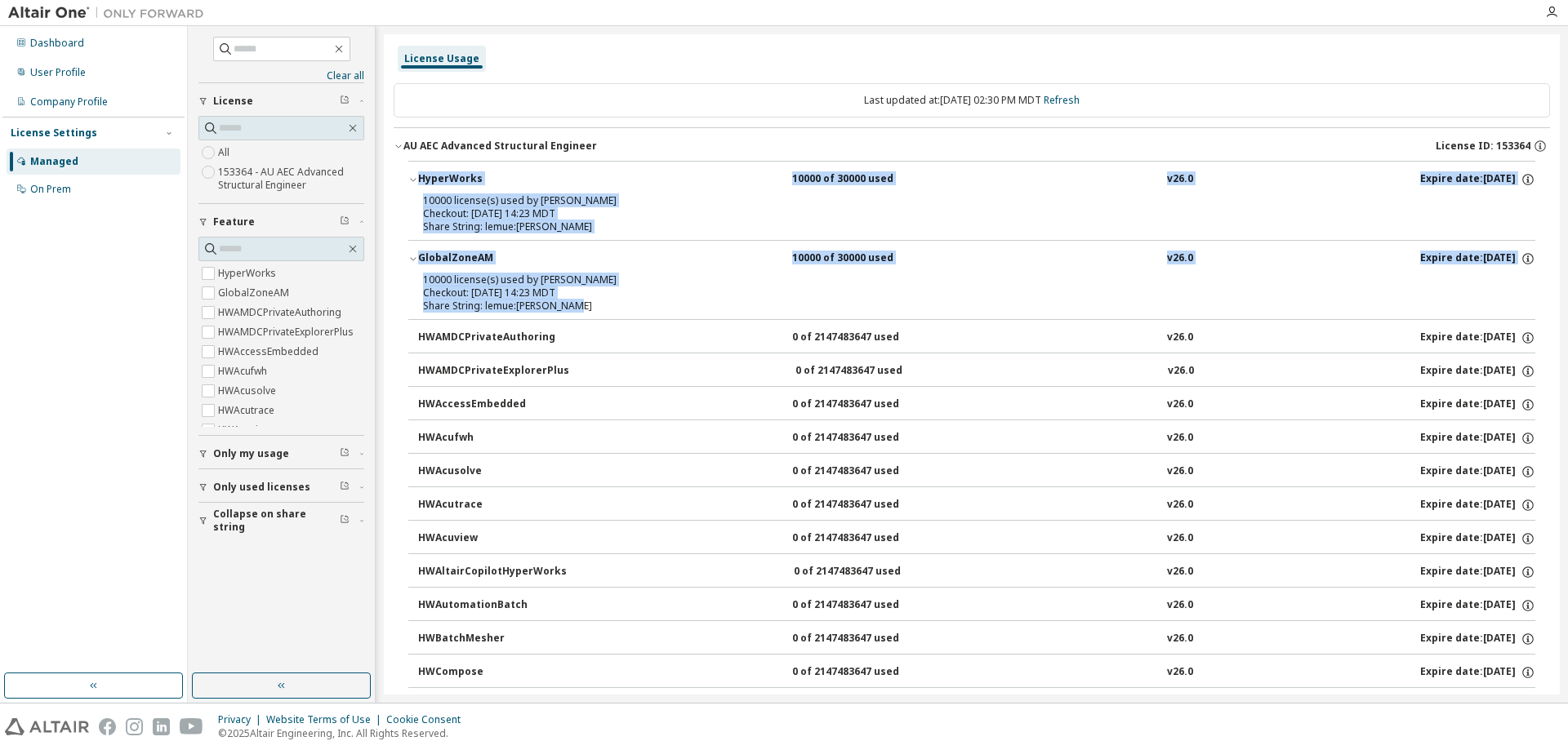
drag, startPoint x: 605, startPoint y: 308, endPoint x: 396, endPoint y: 192, distance: 239.0
click at [633, 313] on div "10000 license(s) used by [PERSON_NAME] Checkout: [DATE] 14:23 MDT Share String:…" at bounding box center [971, 296] width 1127 height 46
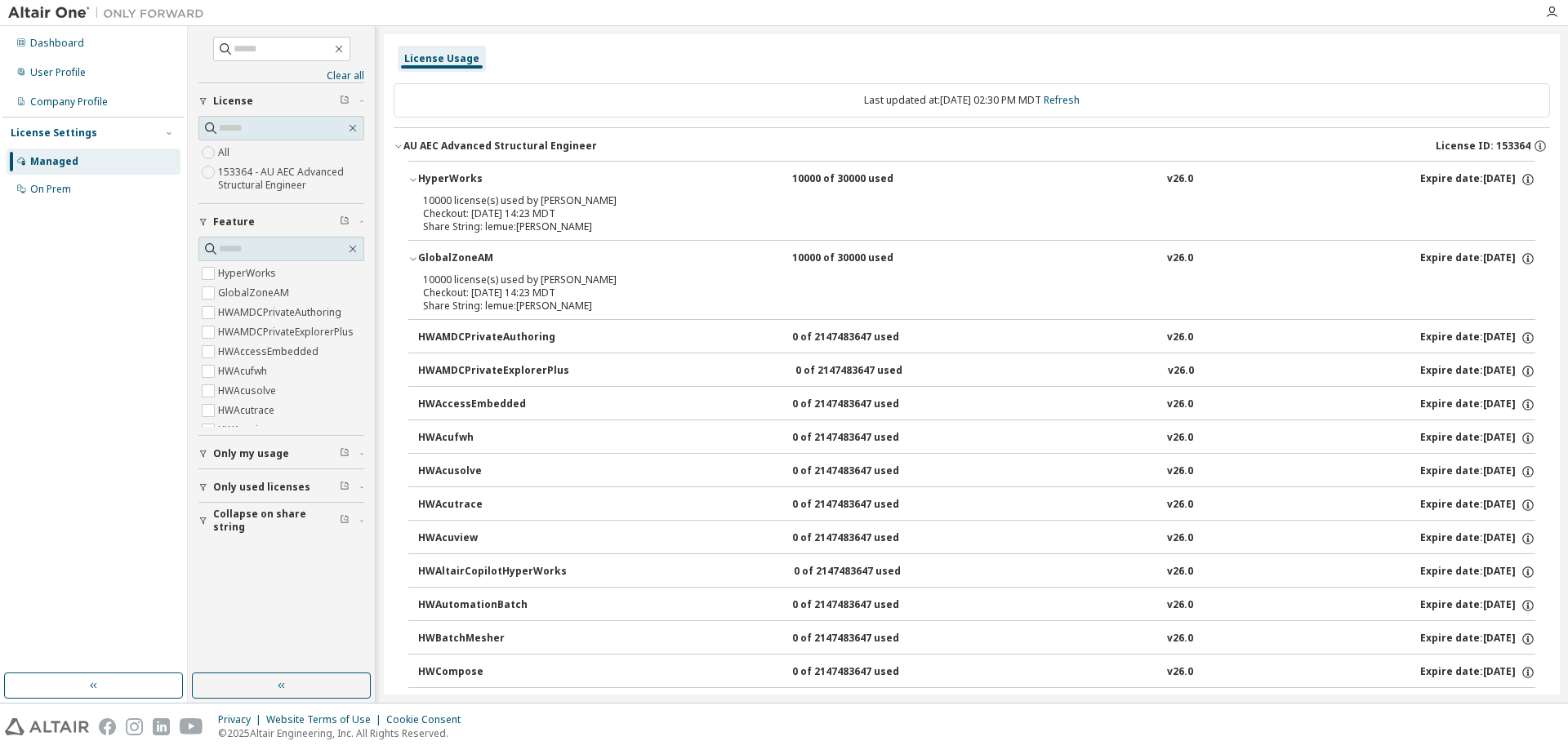
click at [1501, 148] on span "License ID: 153364" at bounding box center [1483, 146] width 95 height 13
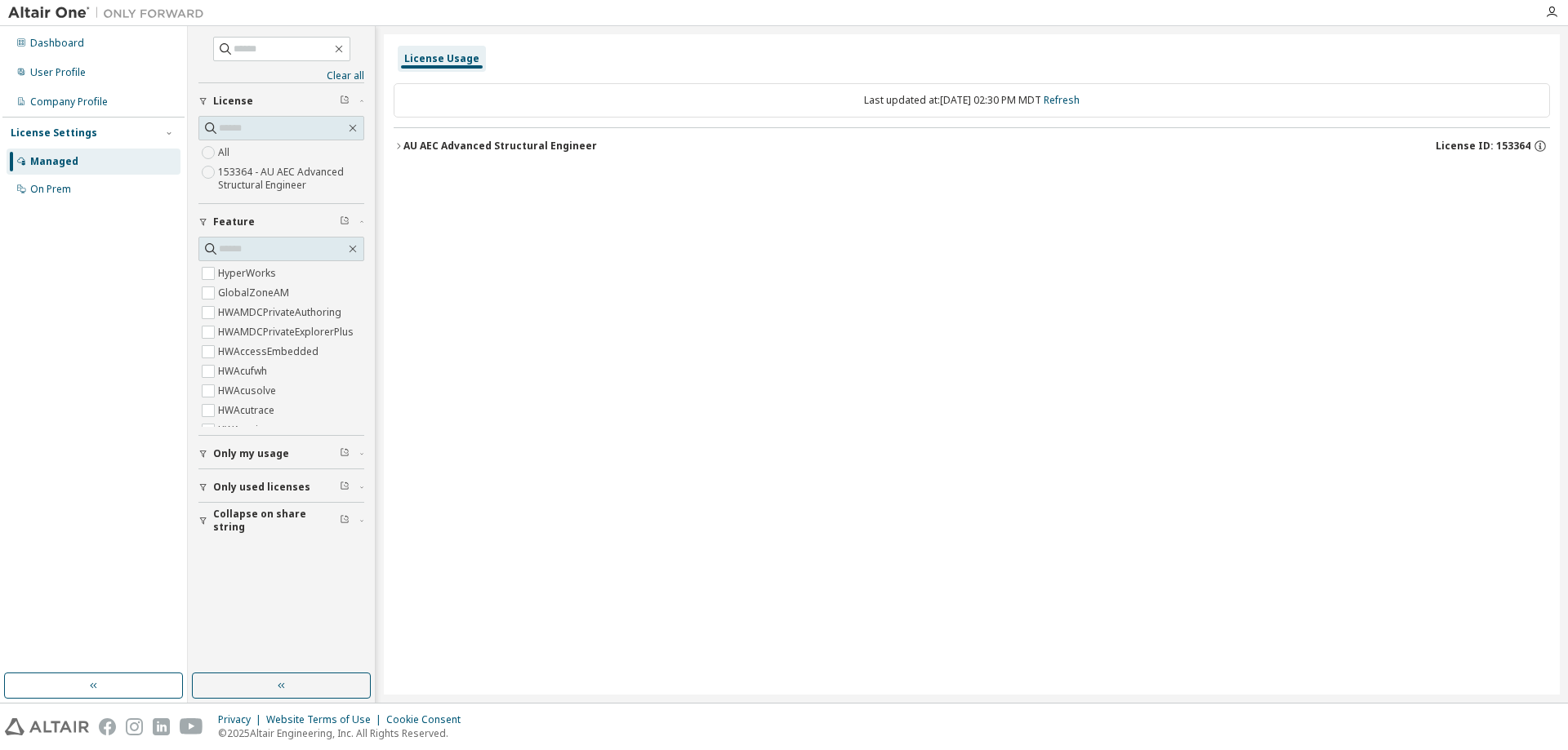
click at [1501, 148] on span "License ID: 153364" at bounding box center [1483, 146] width 95 height 13
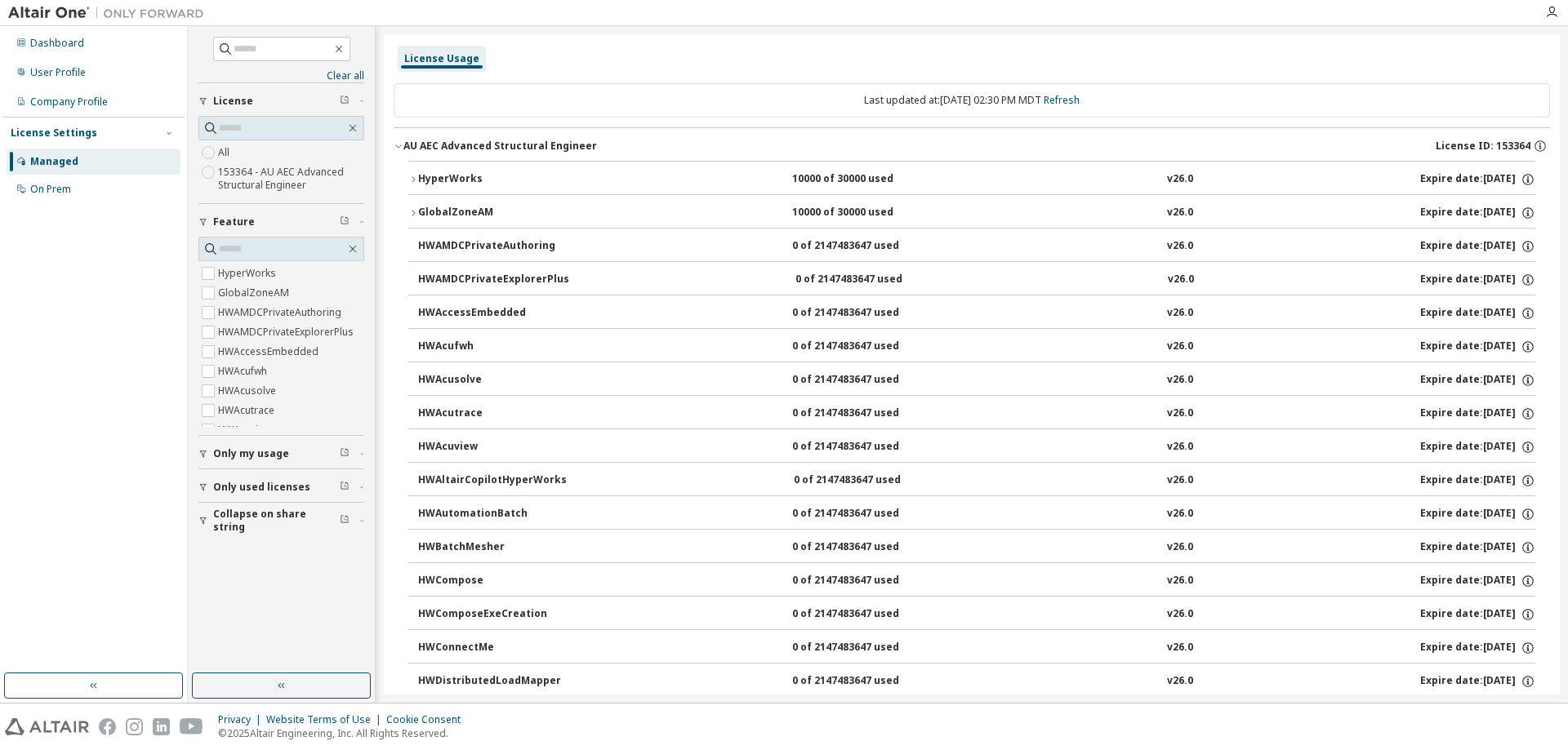
click at [1501, 148] on span "License ID: 153364" at bounding box center [1483, 146] width 95 height 13
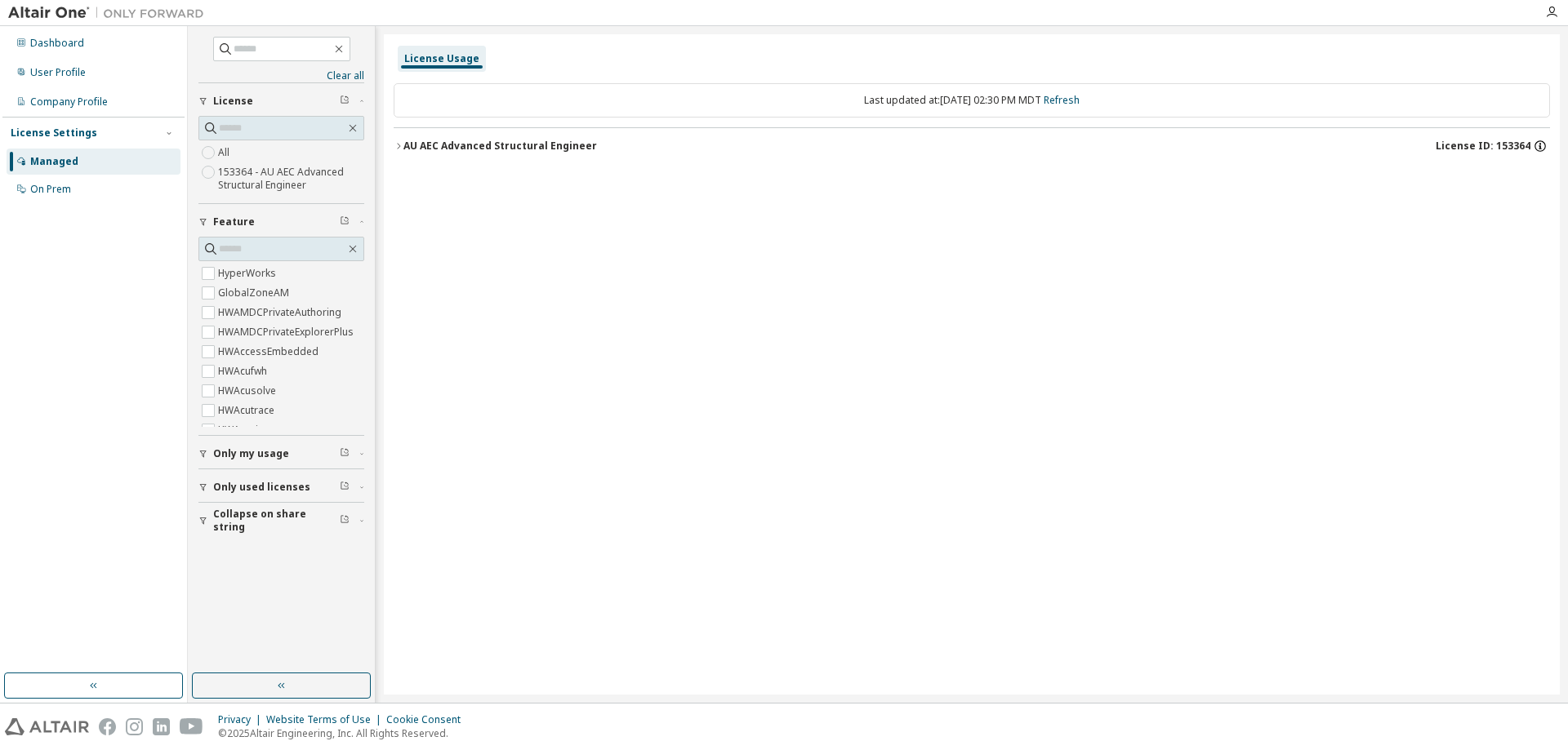
click at [1534, 145] on icon "button" at bounding box center [1539, 146] width 15 height 15
click at [1288, 205] on p "UUID: ABAF623A-912A-11F0-A26B-1723C9CA7D7F17" at bounding box center [1406, 203] width 262 height 15
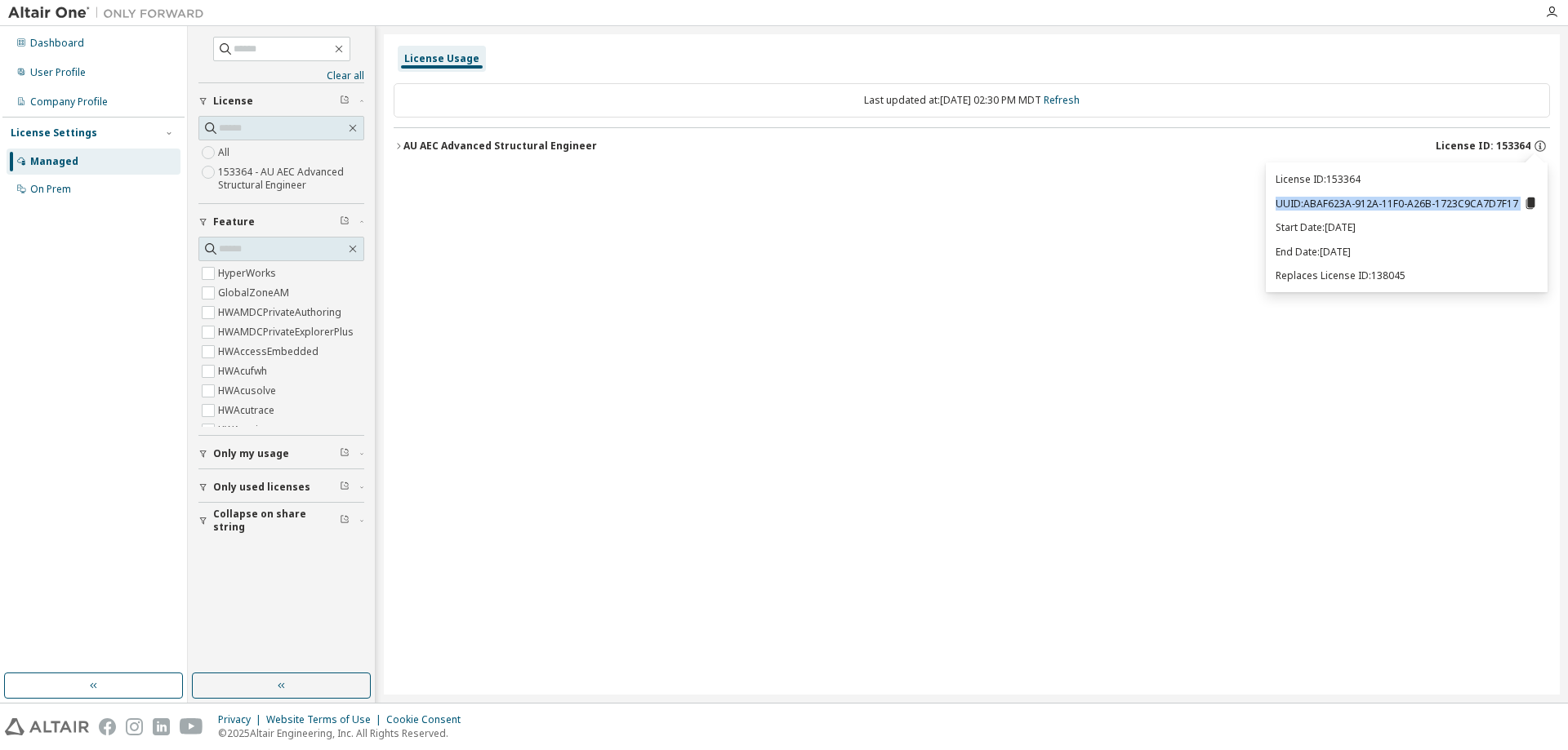
click at [1288, 205] on p "UUID: ABAF623A-912A-11F0-A26B-1723C9CA7D7F17" at bounding box center [1406, 203] width 262 height 15
click at [1372, 205] on p "UUID: ABAF623A-912A-11F0-A26B-1723C9CA7D7F17" at bounding box center [1406, 203] width 262 height 15
click at [1532, 205] on icon at bounding box center [1530, 203] width 9 height 12
